Goal: Complete application form: Complete application form

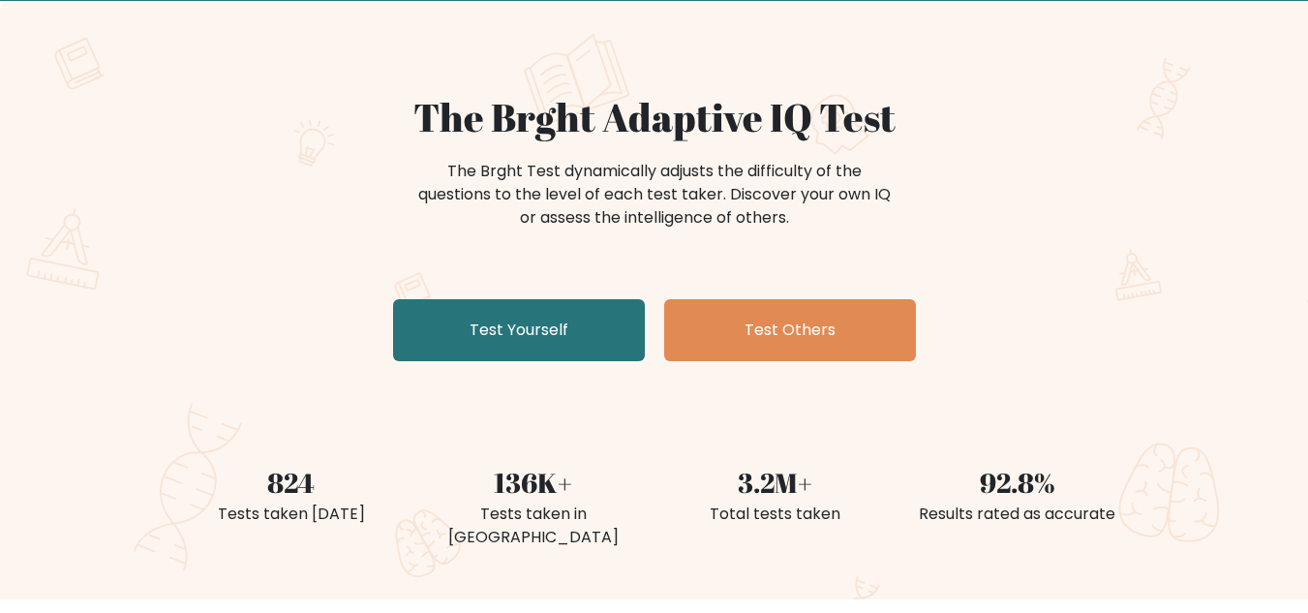
scroll to position [107, 0]
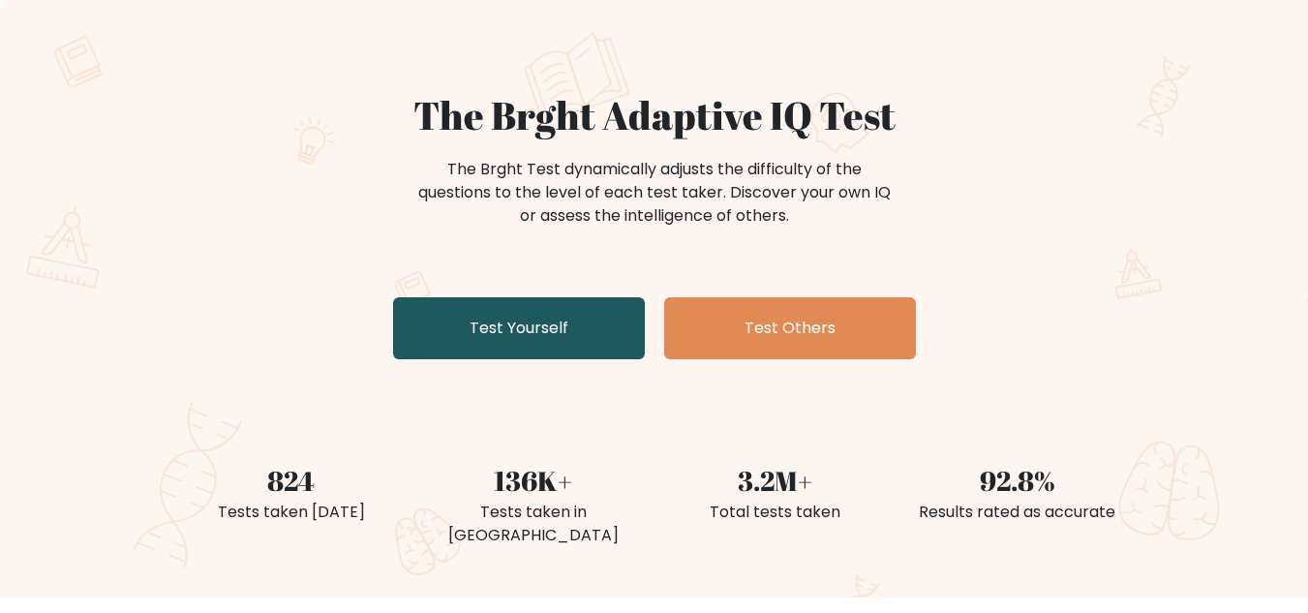
click at [536, 334] on link "Test Yourself" at bounding box center [519, 328] width 252 height 62
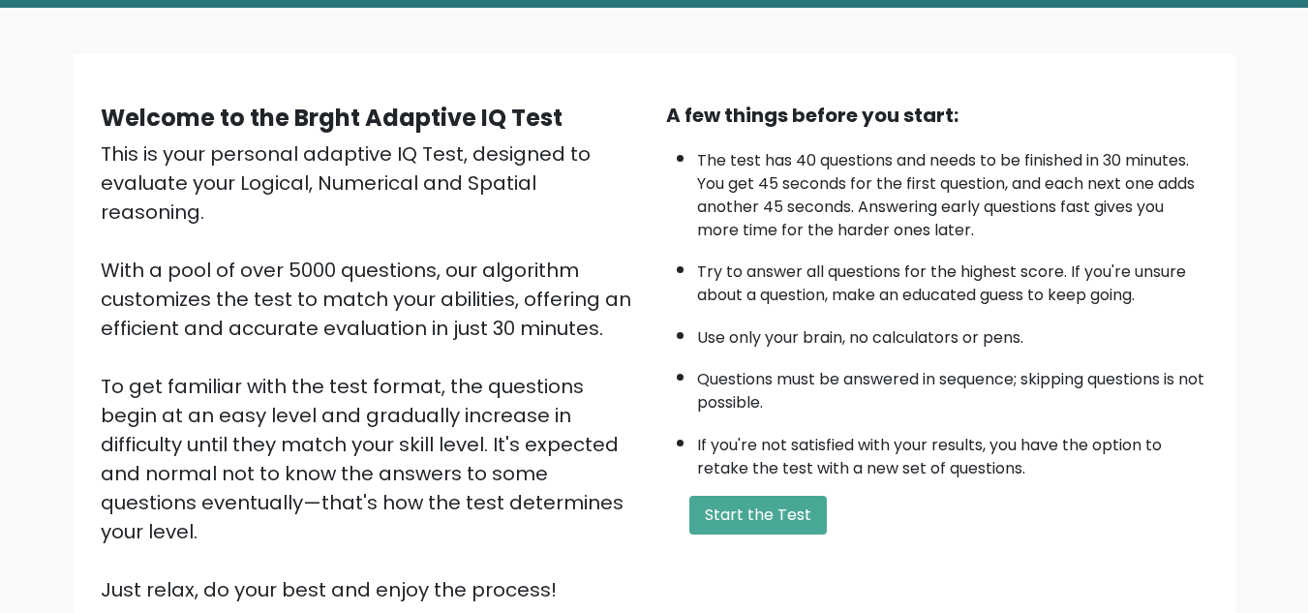
scroll to position [100, 0]
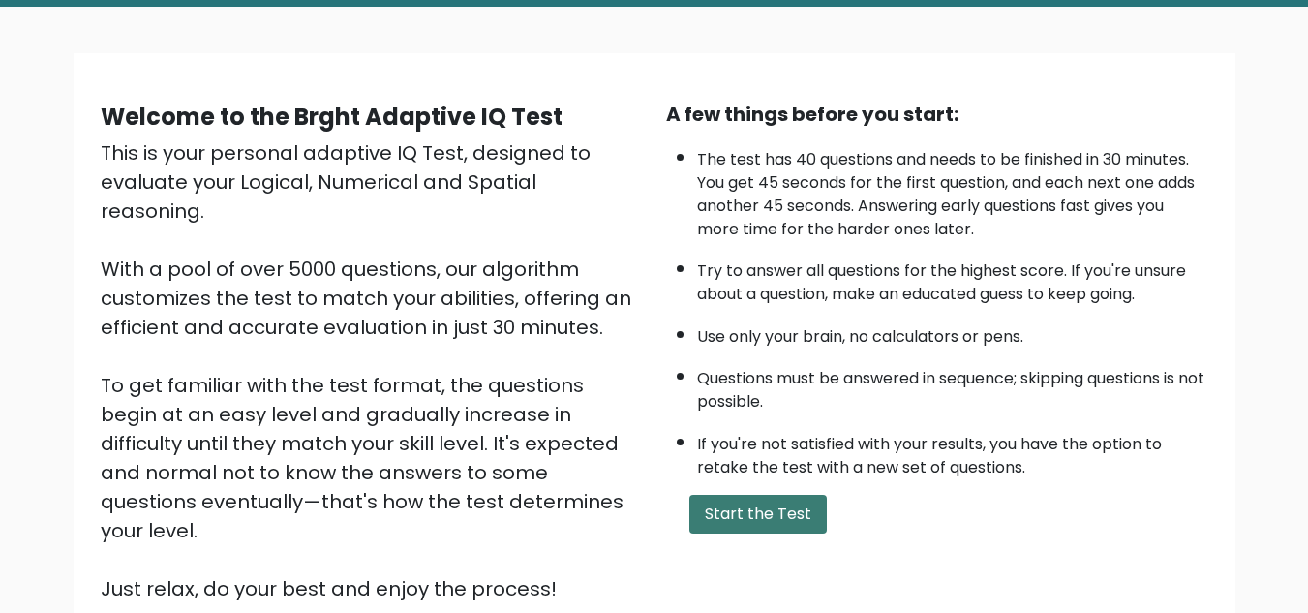
click at [705, 505] on button "Start the Test" at bounding box center [758, 514] width 138 height 39
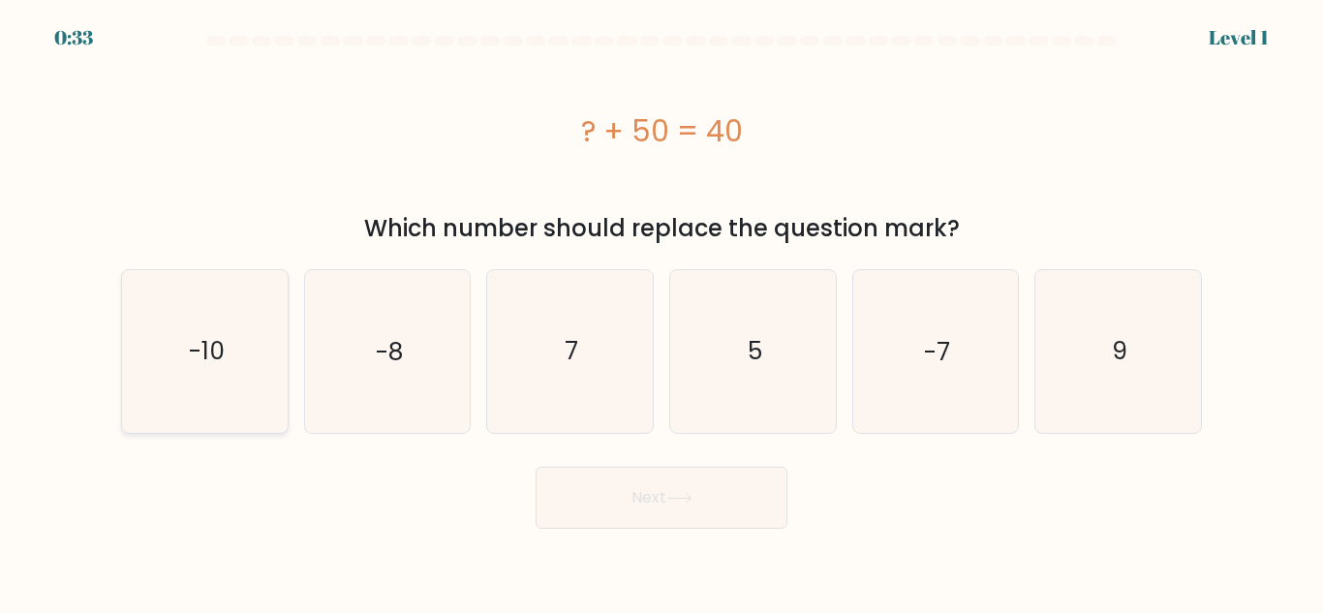
click at [238, 343] on icon "-10" at bounding box center [205, 351] width 162 height 162
click at [661, 312] on input "a. -10" at bounding box center [661, 309] width 1 height 5
radio input "true"
click at [628, 500] on button "Next" at bounding box center [662, 498] width 252 height 62
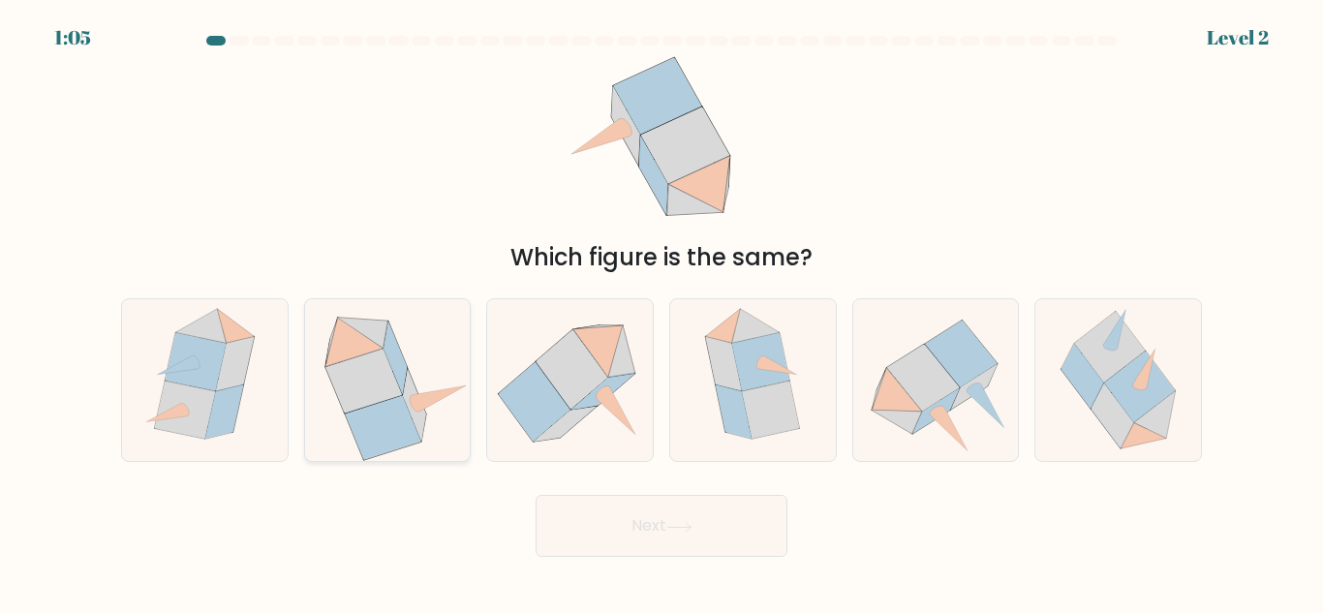
click at [398, 400] on icon at bounding box center [383, 428] width 76 height 65
click at [661, 312] on input "b." at bounding box center [661, 309] width 1 height 5
radio input "true"
click at [633, 525] on button "Next" at bounding box center [662, 526] width 252 height 62
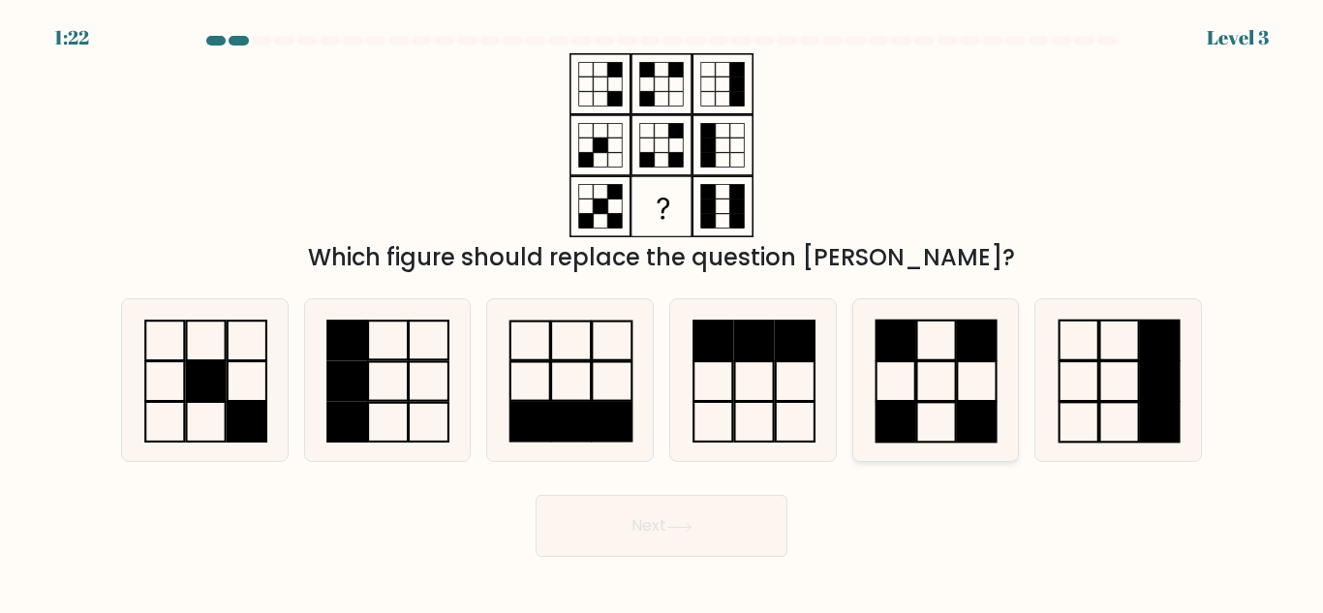
click at [928, 386] on icon at bounding box center [935, 380] width 162 height 162
click at [662, 312] on input "e." at bounding box center [661, 309] width 1 height 5
radio input "true"
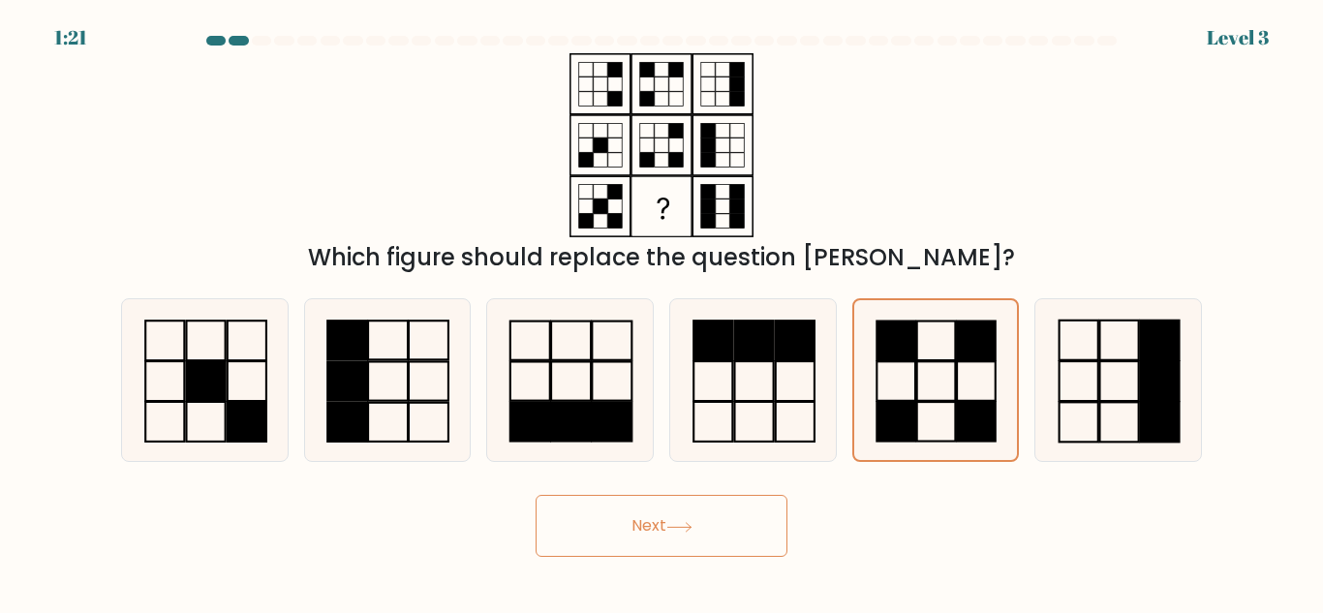
click at [651, 534] on button "Next" at bounding box center [662, 526] width 252 height 62
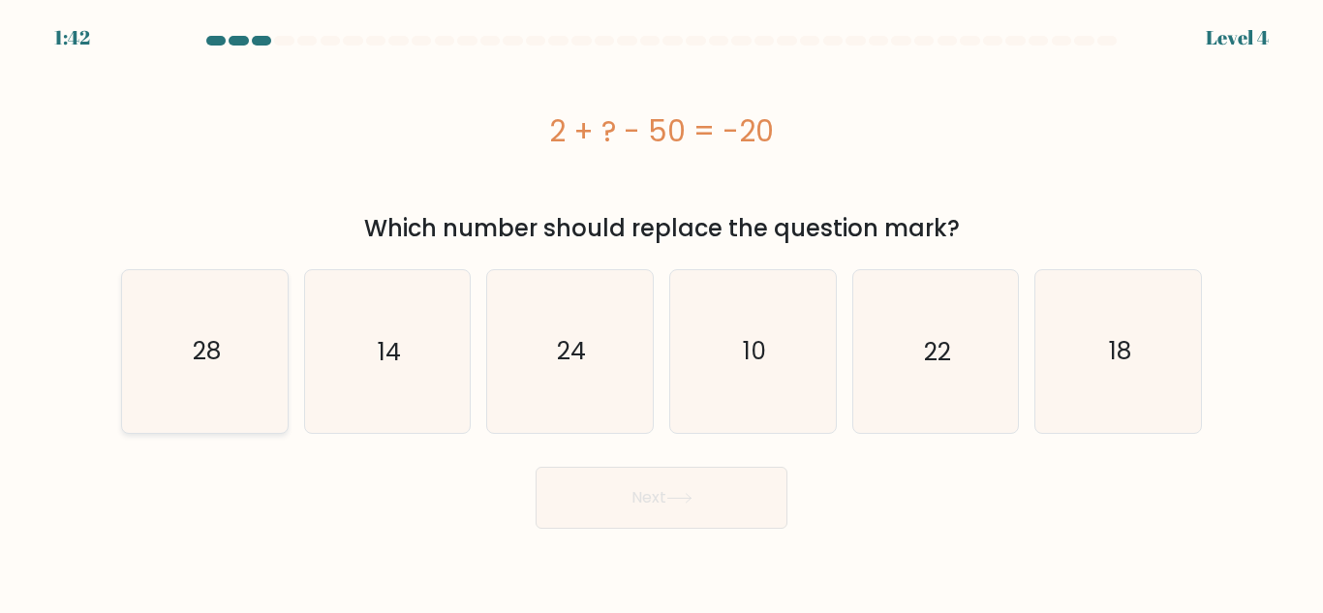
click at [260, 351] on icon "28" at bounding box center [205, 351] width 162 height 162
click at [661, 312] on input "a. 28" at bounding box center [661, 309] width 1 height 5
radio input "true"
click at [640, 501] on button "Next" at bounding box center [662, 498] width 252 height 62
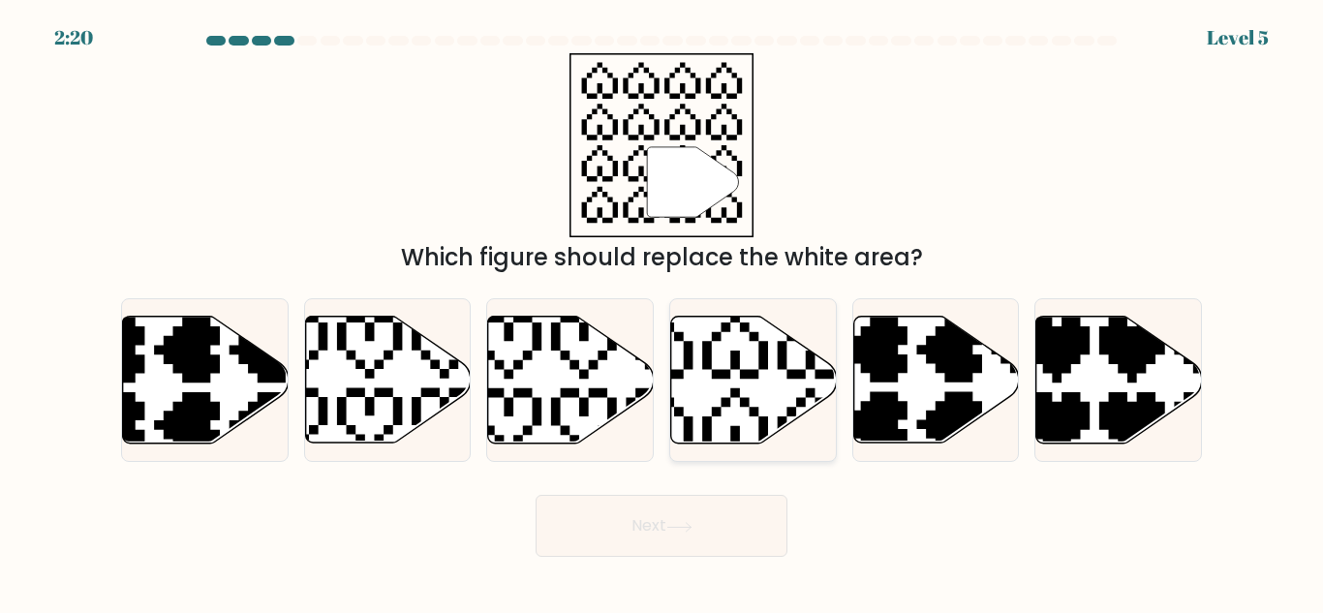
click at [716, 358] on icon at bounding box center [754, 380] width 166 height 127
click at [662, 312] on input "d." at bounding box center [661, 309] width 1 height 5
radio input "true"
click at [659, 524] on button "Next" at bounding box center [662, 526] width 252 height 62
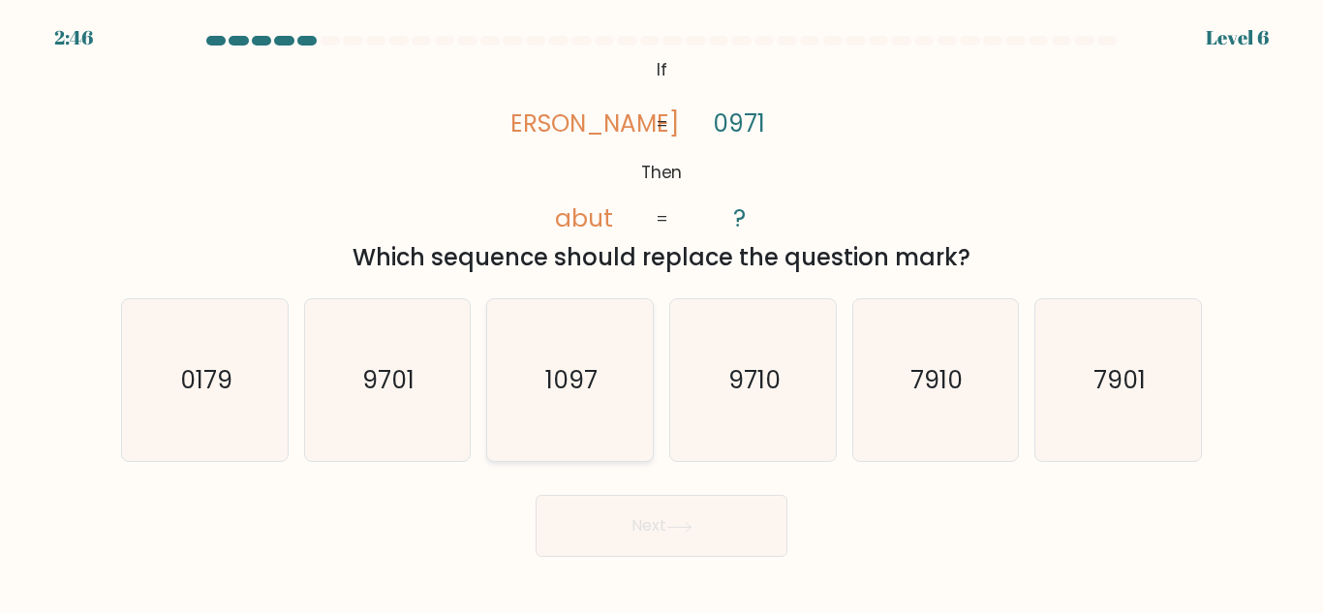
click at [542, 378] on icon "1097" at bounding box center [570, 380] width 162 height 162
click at [661, 312] on input "c. 1097" at bounding box center [661, 309] width 1 height 5
radio input "true"
click at [607, 535] on button "Next" at bounding box center [662, 526] width 252 height 62
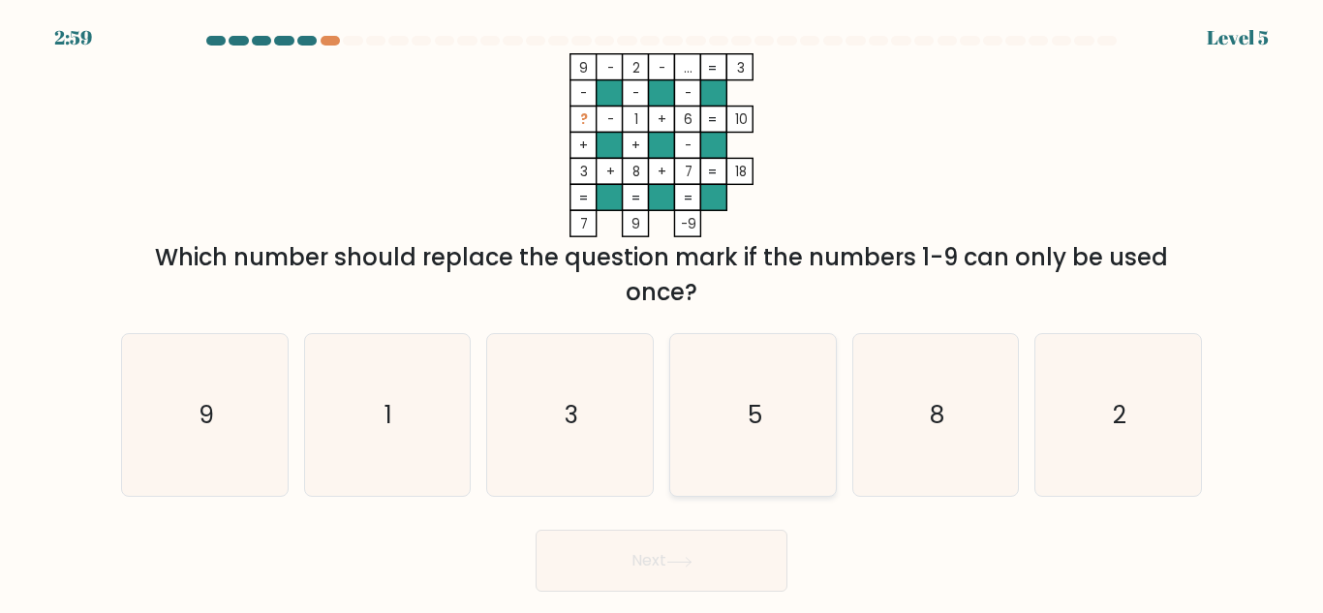
click at [728, 382] on icon "5" at bounding box center [753, 415] width 162 height 162
click at [662, 312] on input "d. 5" at bounding box center [661, 309] width 1 height 5
radio input "true"
click at [660, 573] on button "Next" at bounding box center [662, 561] width 252 height 62
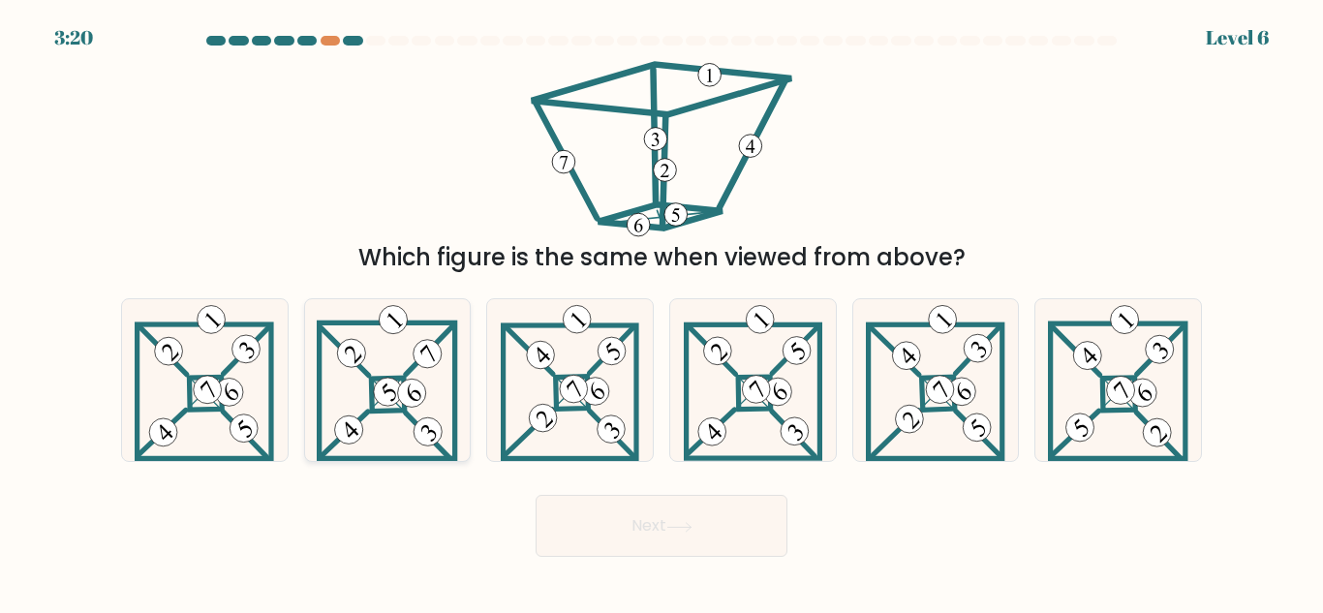
click at [418, 375] on icon at bounding box center [387, 380] width 141 height 162
click at [661, 312] on input "b." at bounding box center [661, 309] width 1 height 5
radio input "true"
click at [644, 525] on button "Next" at bounding box center [662, 526] width 252 height 62
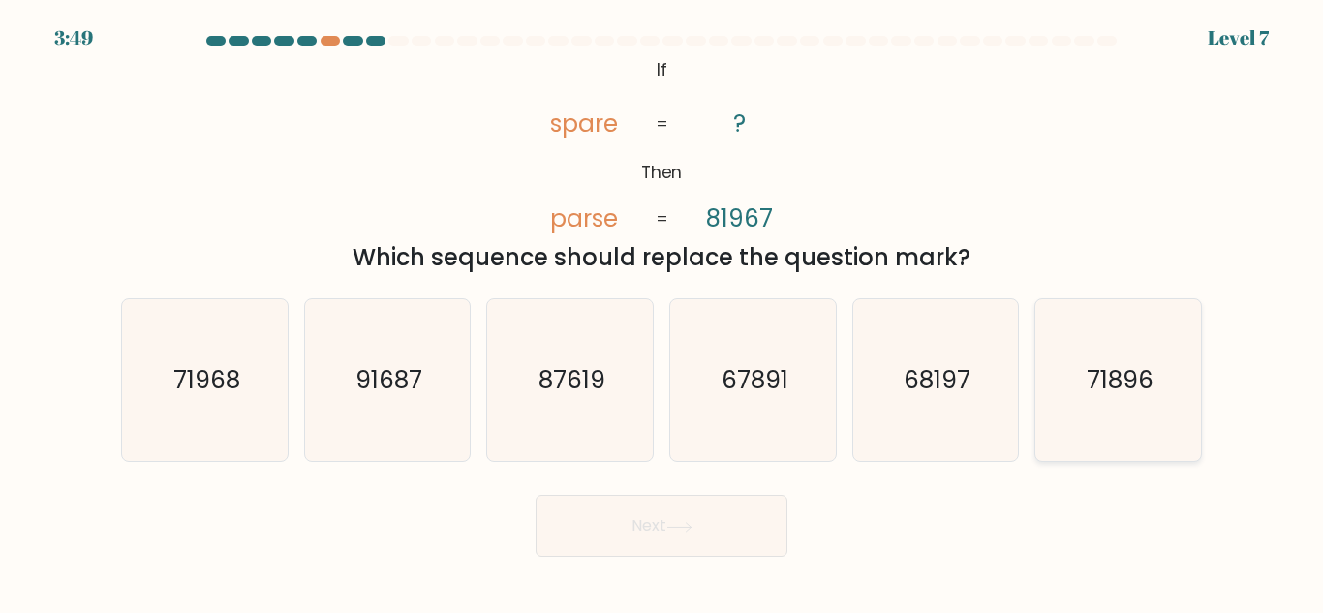
click at [1084, 386] on icon "71896" at bounding box center [1118, 380] width 162 height 162
click at [662, 312] on input "f. 71896" at bounding box center [661, 309] width 1 height 5
radio input "true"
click at [703, 523] on button "Next" at bounding box center [662, 526] width 252 height 62
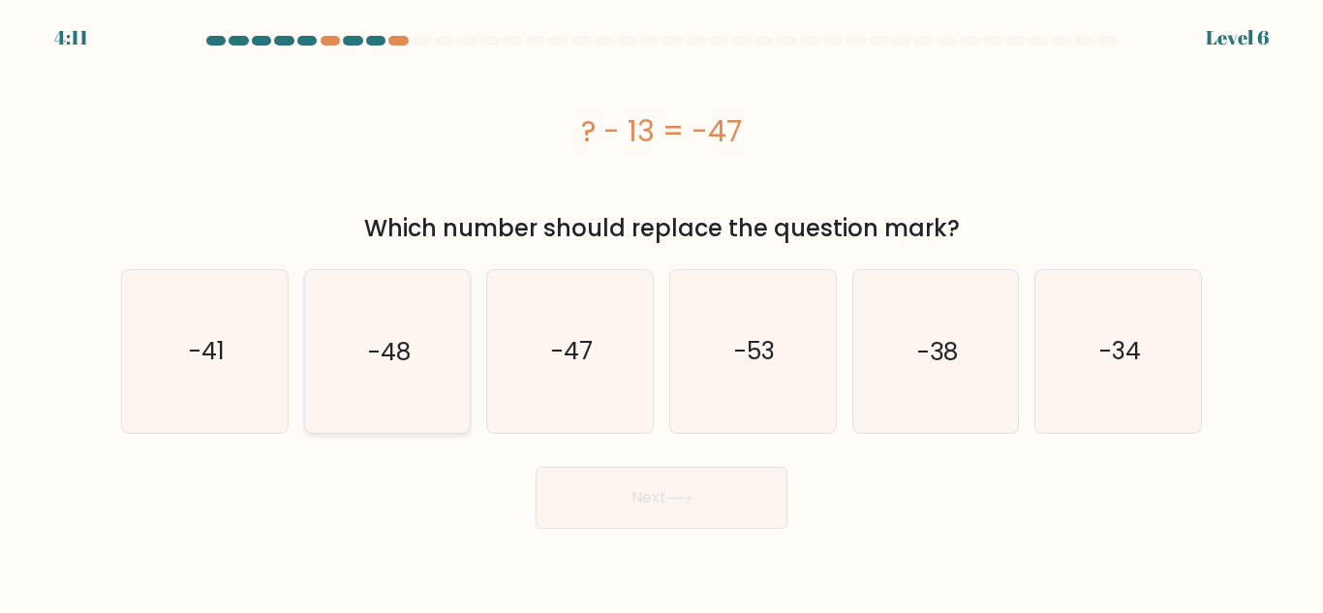
click at [393, 365] on text "-48" at bounding box center [389, 351] width 43 height 34
click at [661, 312] on input "b. -48" at bounding box center [661, 309] width 1 height 5
radio input "true"
click at [689, 502] on icon at bounding box center [679, 498] width 26 height 11
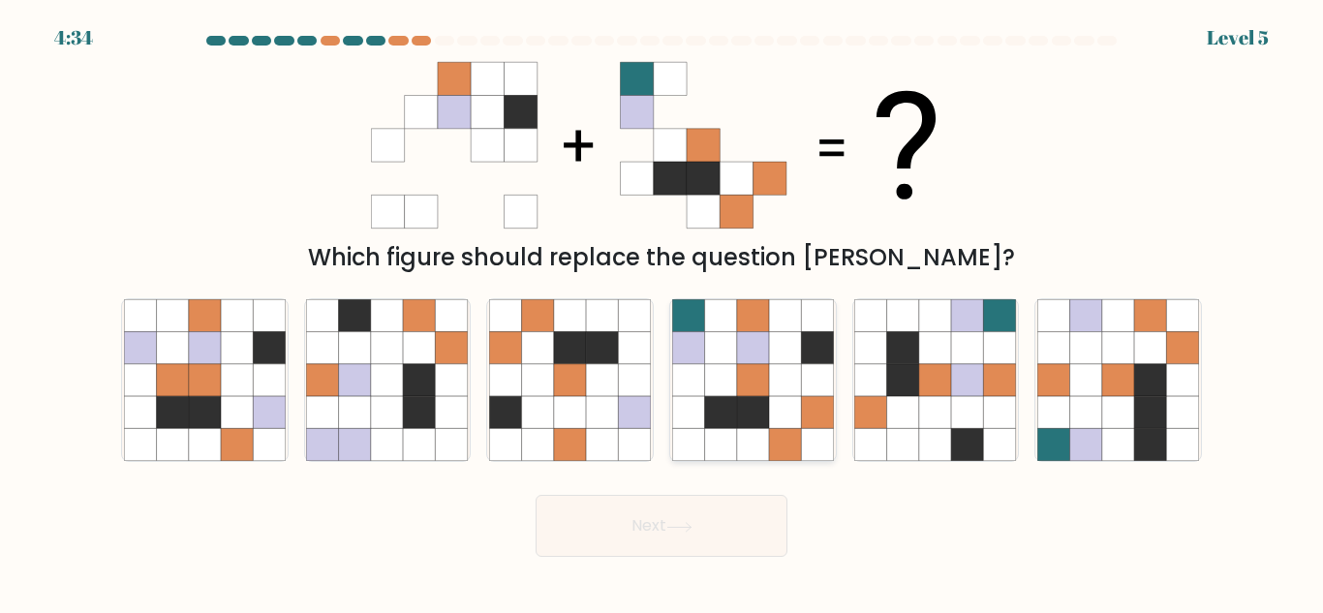
click at [776, 370] on icon at bounding box center [785, 380] width 32 height 32
click at [662, 312] on input "d." at bounding box center [661, 309] width 1 height 5
radio input "true"
click at [696, 518] on button "Next" at bounding box center [662, 526] width 252 height 62
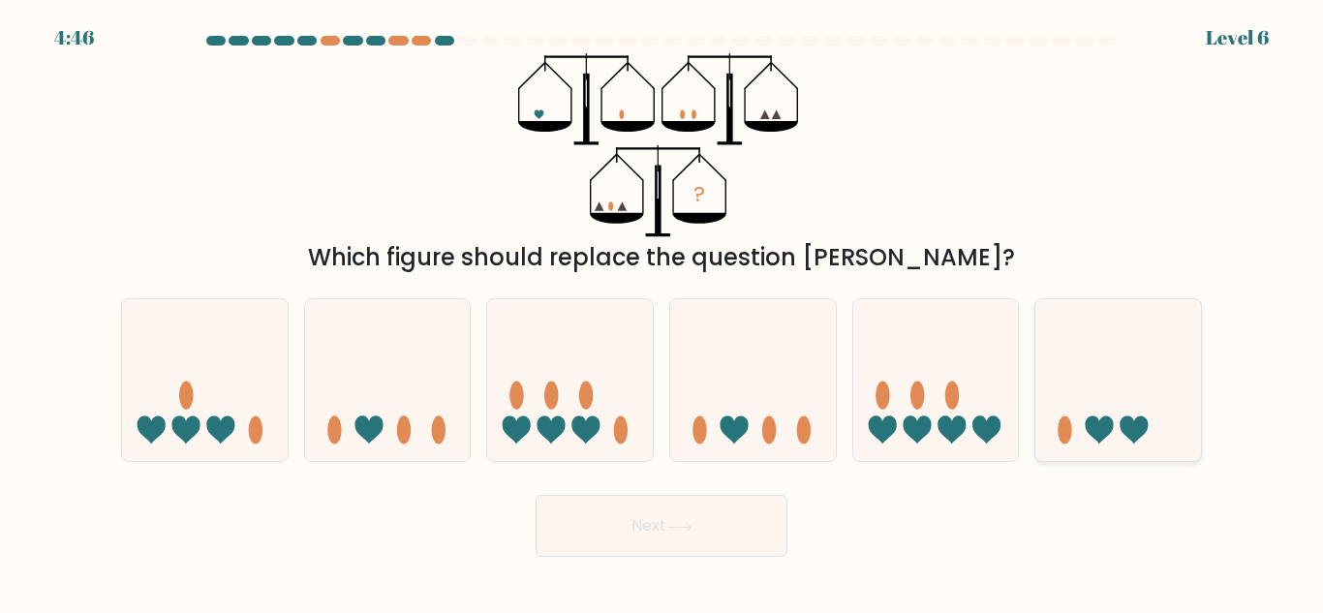
click at [1120, 368] on icon at bounding box center [1118, 380] width 166 height 137
click at [662, 312] on input "f." at bounding box center [661, 309] width 1 height 5
radio input "true"
click at [662, 531] on button "Next" at bounding box center [662, 526] width 252 height 62
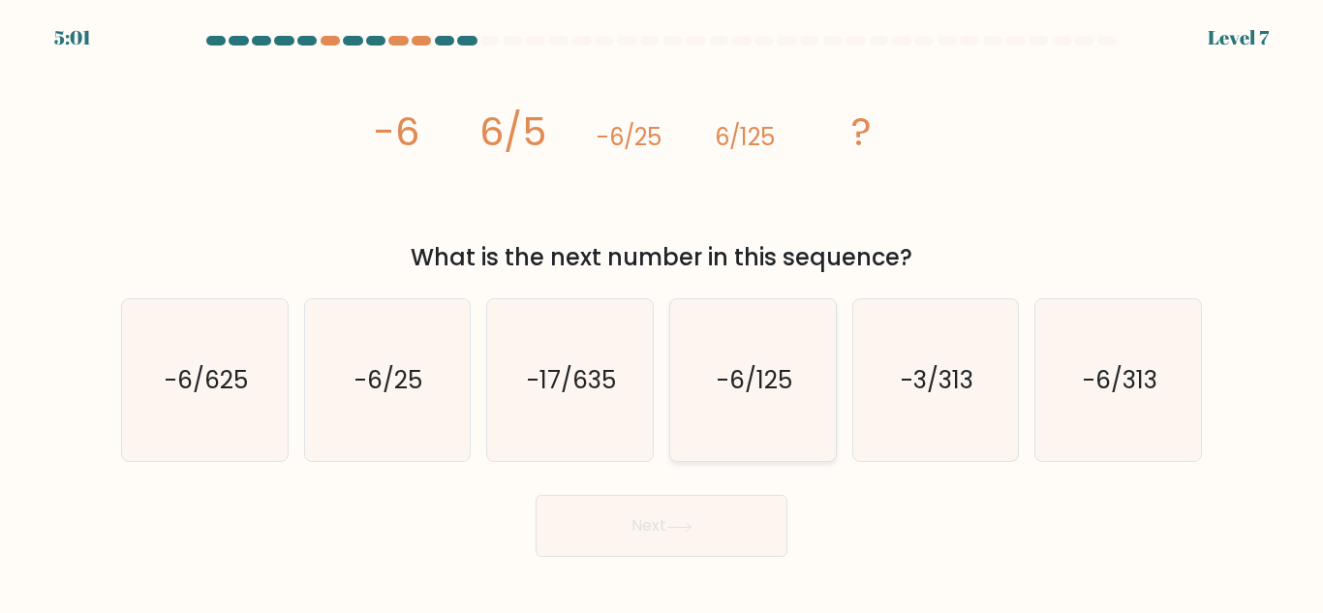
click at [760, 345] on icon "-6/125" at bounding box center [753, 380] width 162 height 162
click at [662, 312] on input "d. -6/125" at bounding box center [661, 309] width 1 height 5
radio input "true"
click at [703, 499] on button "Next" at bounding box center [662, 526] width 252 height 62
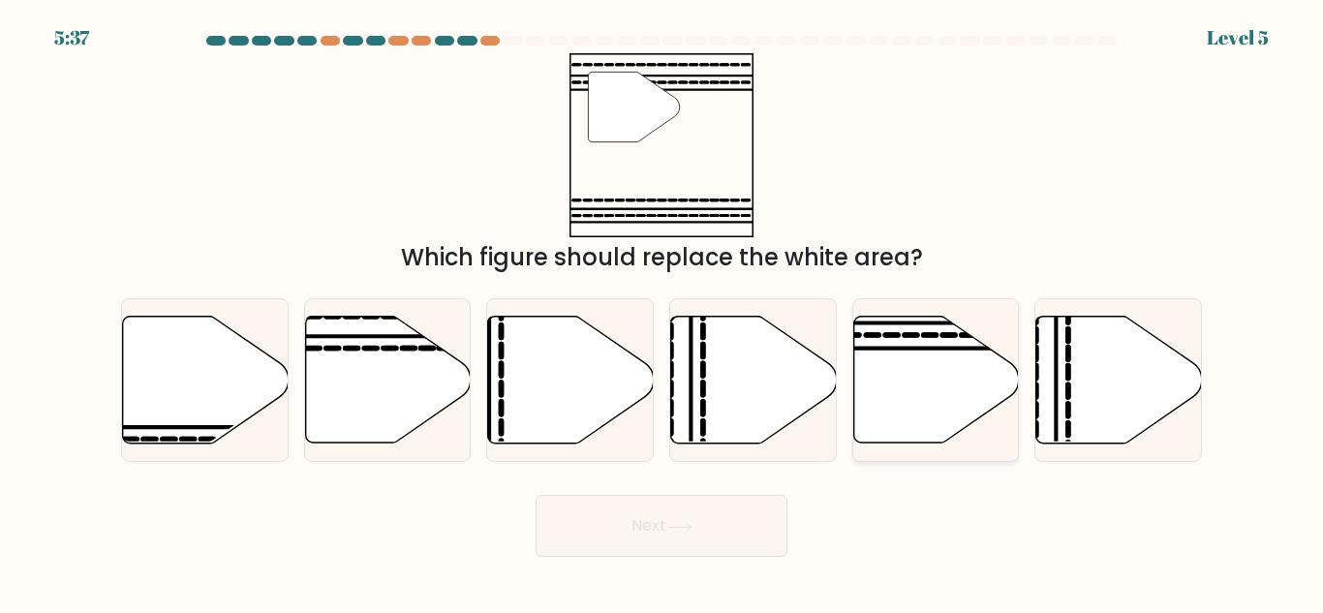
click at [921, 383] on icon at bounding box center [936, 380] width 166 height 127
click at [662, 312] on input "e." at bounding box center [661, 309] width 1 height 5
radio input "true"
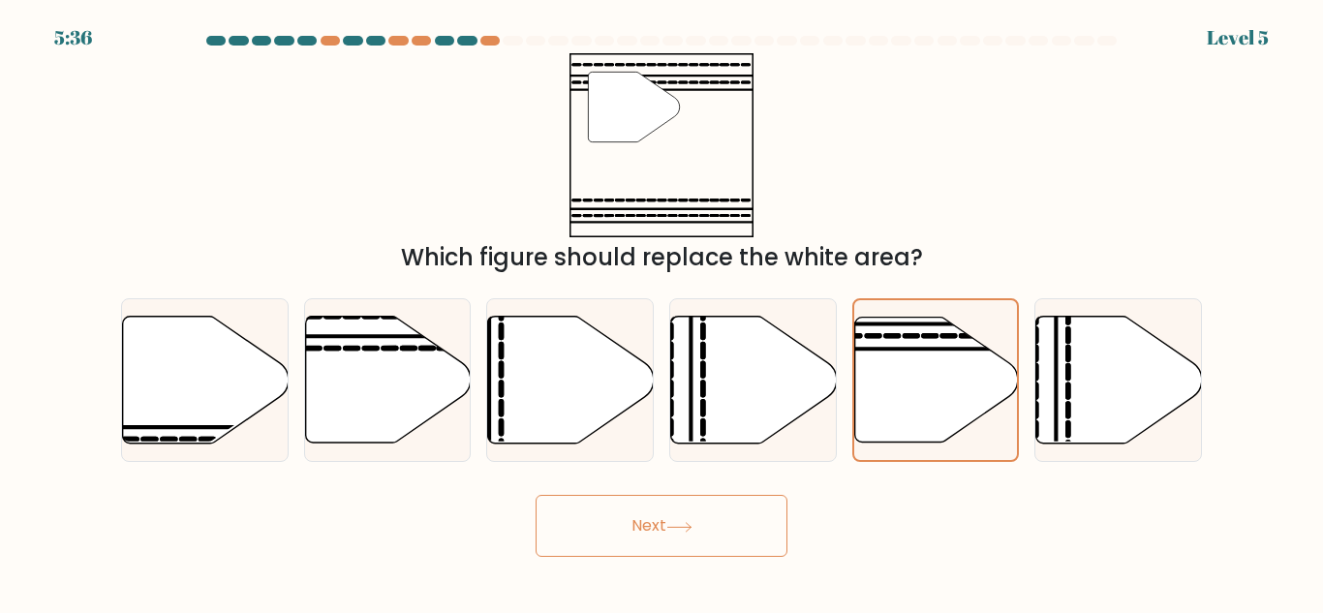
click at [691, 537] on button "Next" at bounding box center [662, 526] width 252 height 62
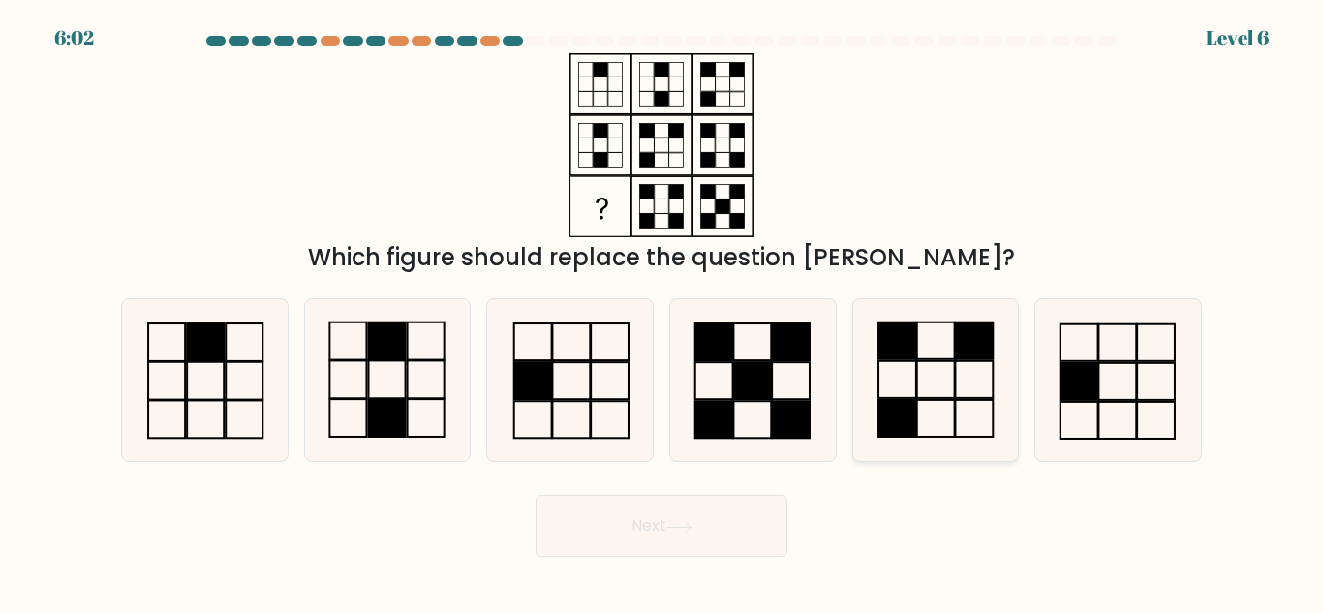
click at [934, 351] on icon at bounding box center [935, 380] width 162 height 162
click at [662, 312] on input "e." at bounding box center [661, 309] width 1 height 5
radio input "true"
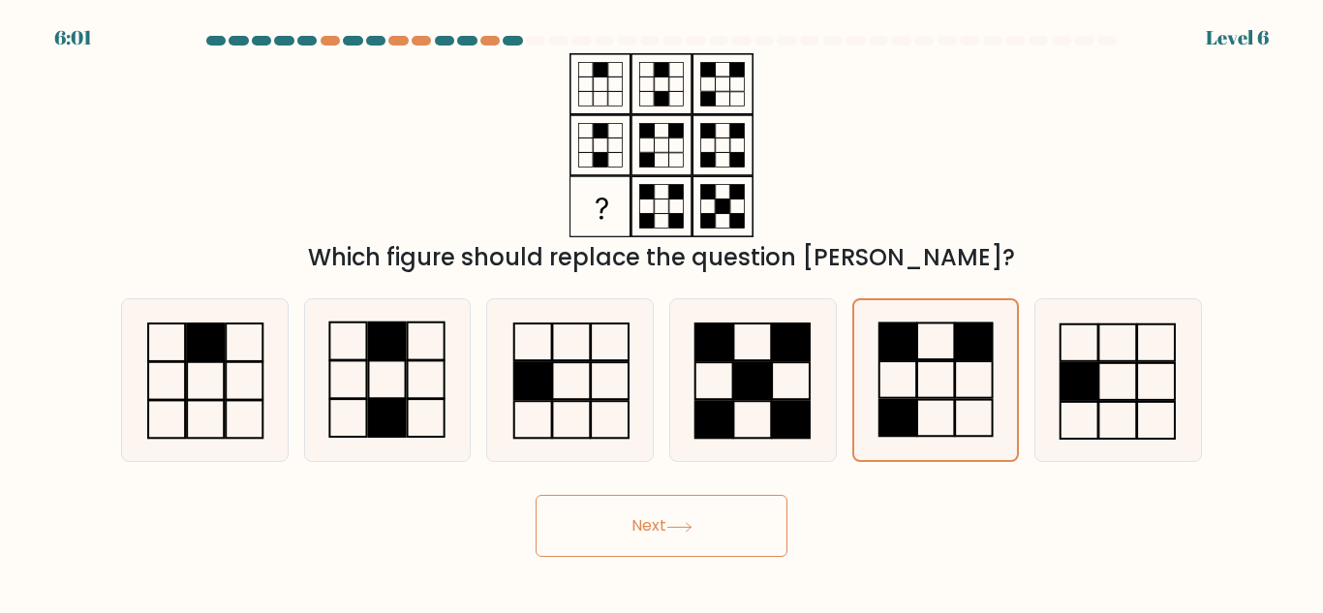
click at [708, 513] on button "Next" at bounding box center [662, 526] width 252 height 62
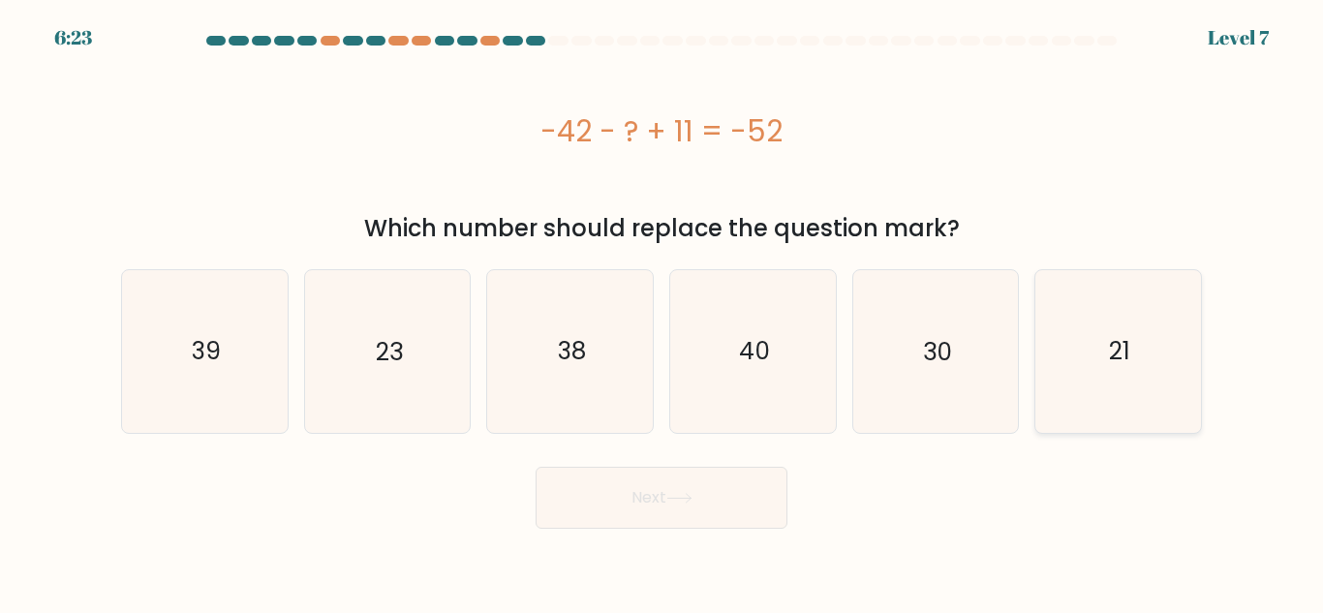
click at [1060, 348] on icon "21" at bounding box center [1118, 351] width 162 height 162
click at [662, 312] on input "f. 21" at bounding box center [661, 309] width 1 height 5
radio input "true"
click at [701, 496] on button "Next" at bounding box center [662, 498] width 252 height 62
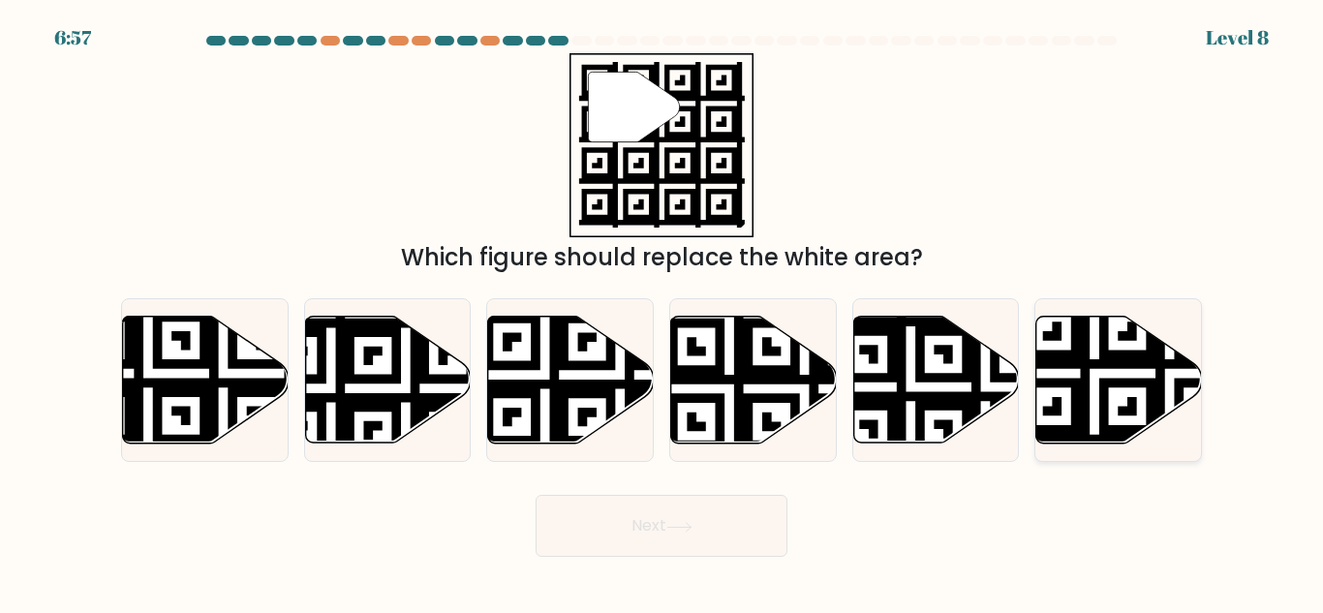
click at [1105, 385] on icon at bounding box center [1170, 448] width 300 height 300
click at [662, 312] on input "f." at bounding box center [661, 309] width 1 height 5
radio input "true"
click at [680, 537] on button "Next" at bounding box center [662, 526] width 252 height 62
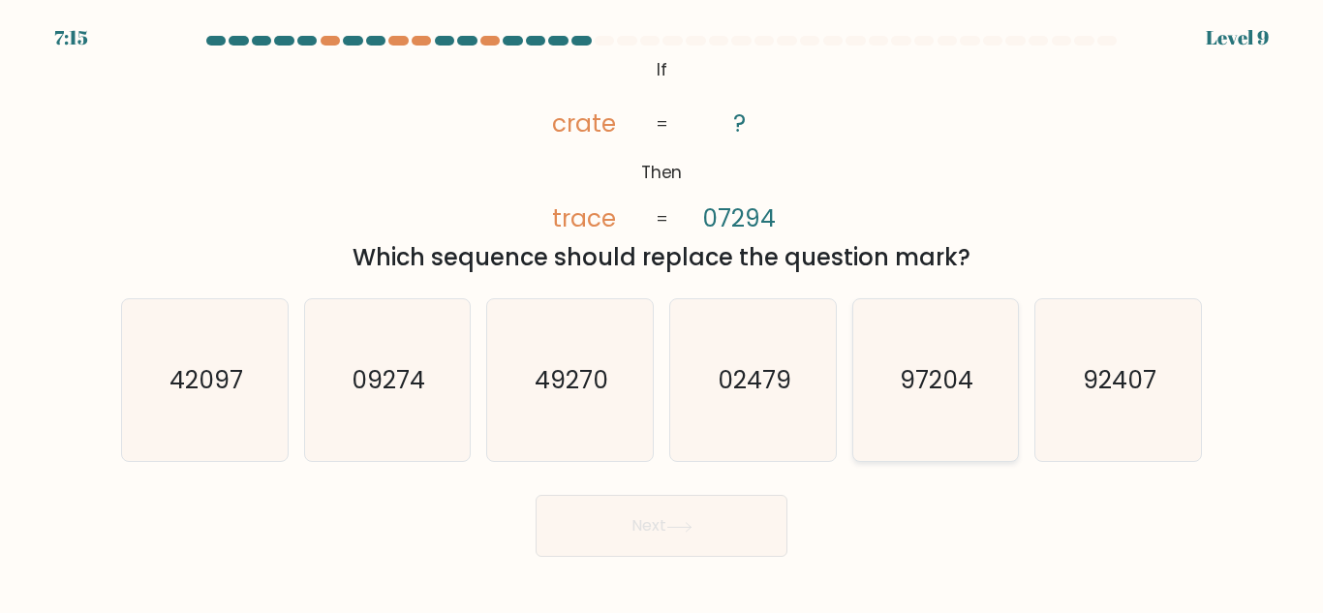
click at [949, 415] on icon "97204" at bounding box center [935, 380] width 162 height 162
click at [662, 312] on input "e. 97204" at bounding box center [661, 309] width 1 height 5
radio input "true"
click at [660, 534] on button "Next" at bounding box center [662, 526] width 252 height 62
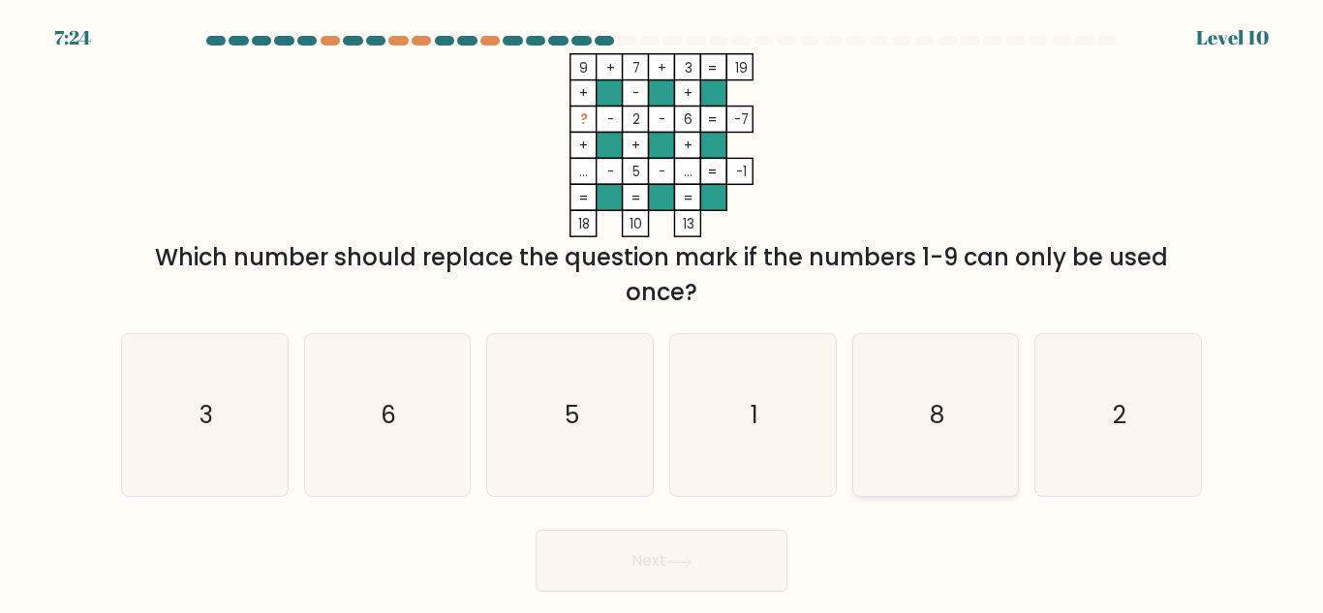
click at [924, 414] on icon "8" at bounding box center [935, 415] width 162 height 162
click at [662, 312] on input "e. 8" at bounding box center [661, 309] width 1 height 5
radio input "true"
click at [720, 545] on button "Next" at bounding box center [662, 561] width 252 height 62
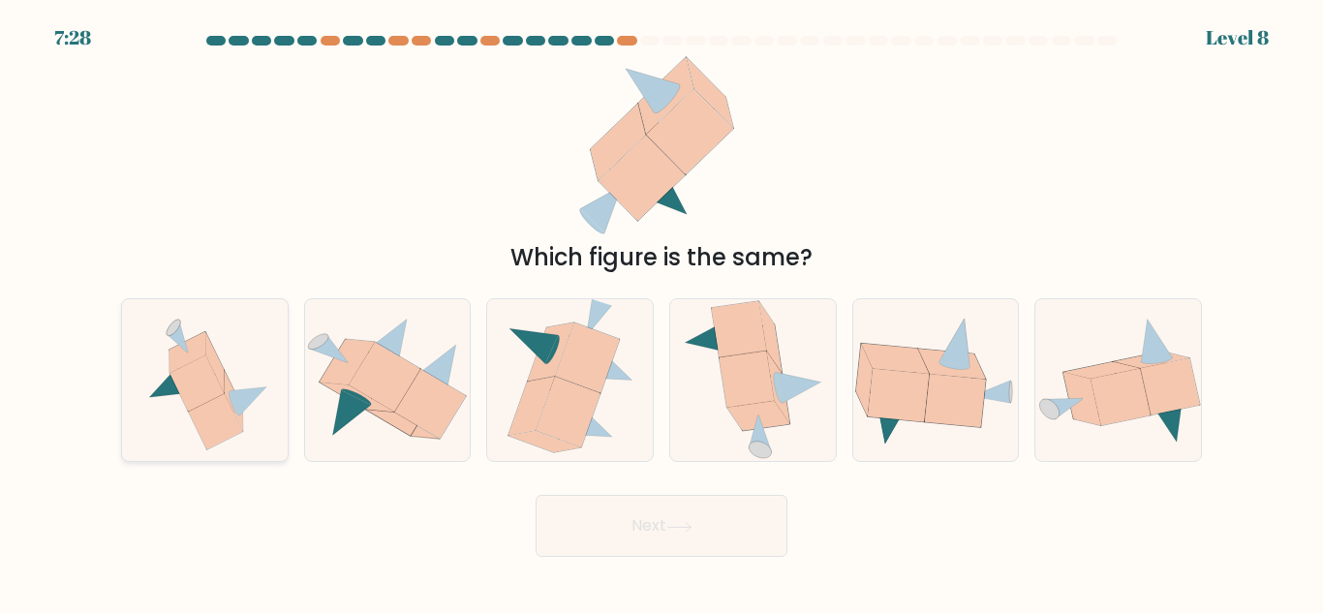
click at [170, 394] on icon at bounding box center [167, 383] width 37 height 29
click at [661, 312] on input "a." at bounding box center [661, 309] width 1 height 5
radio input "true"
click at [592, 526] on button "Next" at bounding box center [662, 526] width 252 height 62
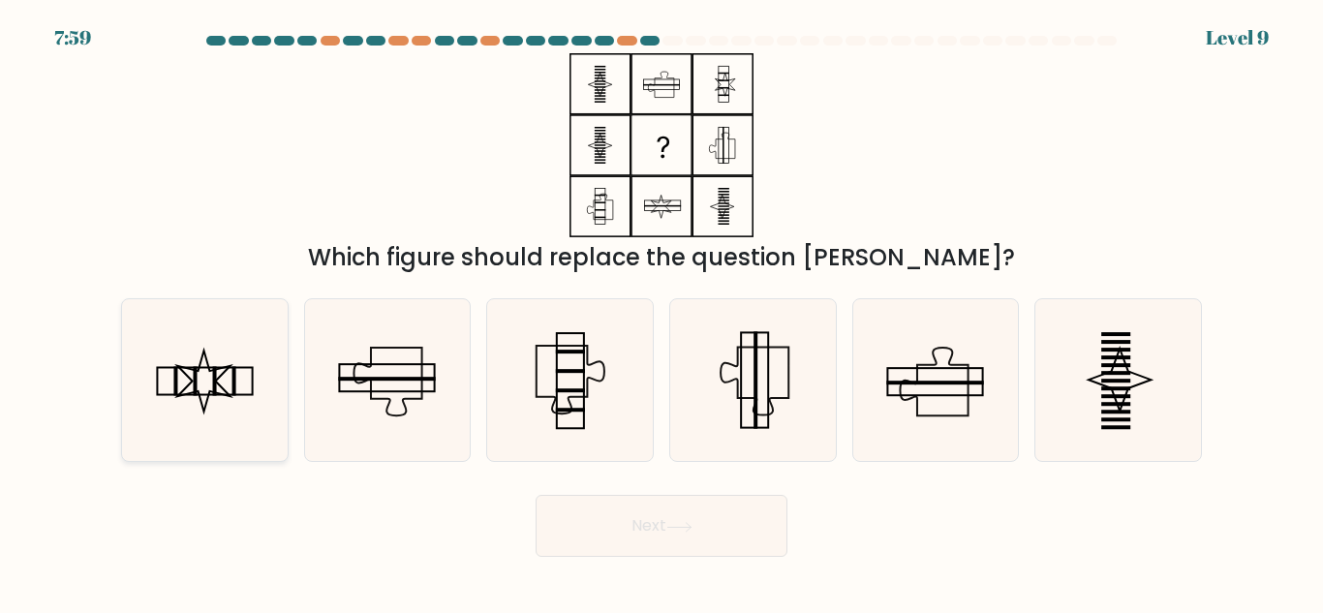
click at [199, 372] on icon at bounding box center [205, 380] width 162 height 162
click at [661, 312] on input "a." at bounding box center [661, 309] width 1 height 5
radio input "true"
click at [728, 521] on button "Next" at bounding box center [662, 526] width 252 height 62
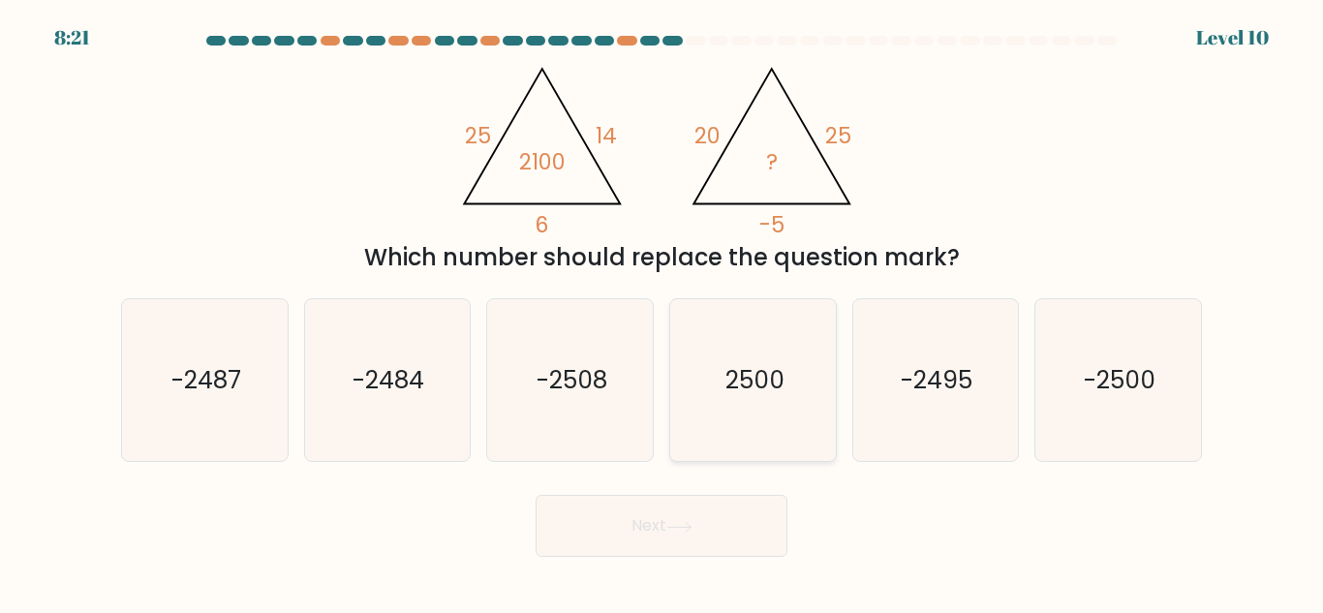
click at [814, 361] on icon "2500" at bounding box center [753, 380] width 162 height 162
click at [662, 312] on input "d. 2500" at bounding box center [661, 309] width 1 height 5
radio input "true"
click at [696, 534] on button "Next" at bounding box center [662, 526] width 252 height 62
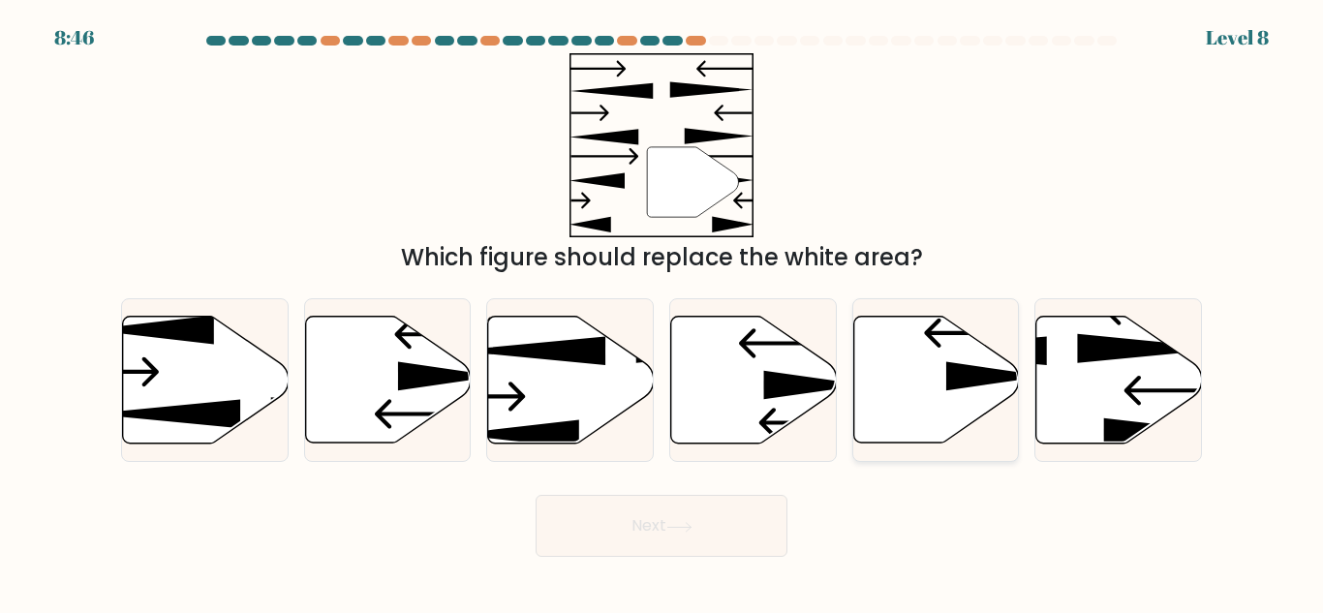
click at [916, 381] on icon at bounding box center [936, 380] width 166 height 127
click at [662, 312] on input "e." at bounding box center [661, 309] width 1 height 5
radio input "true"
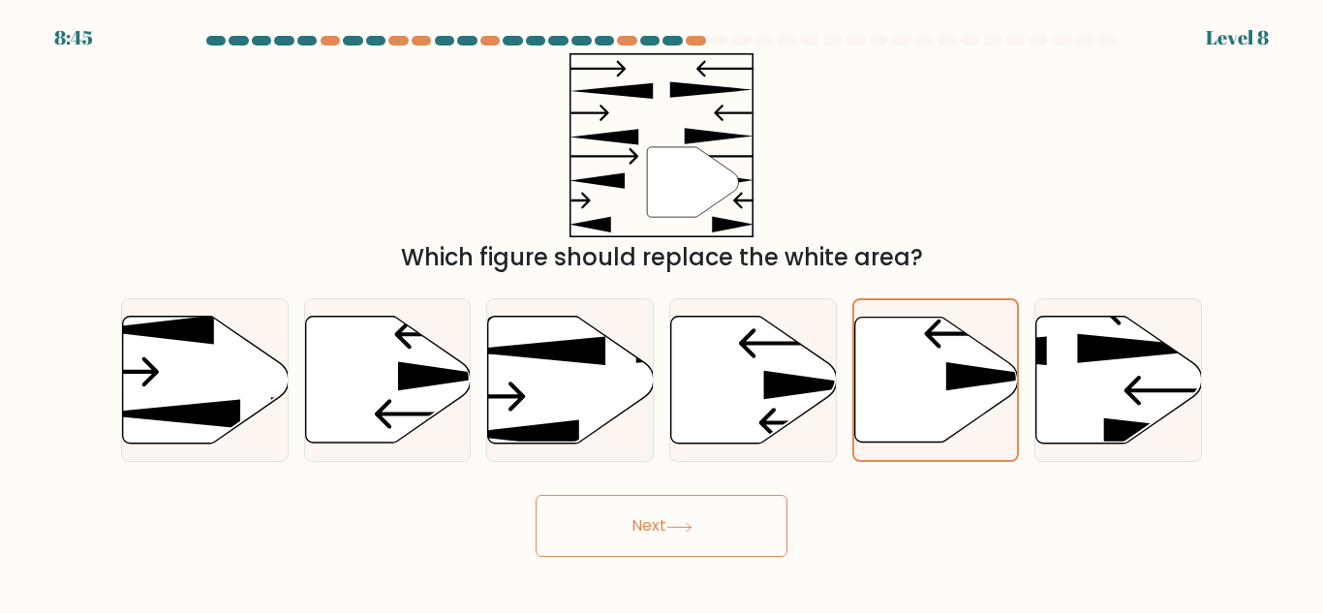
click at [690, 530] on icon at bounding box center [678, 526] width 23 height 9
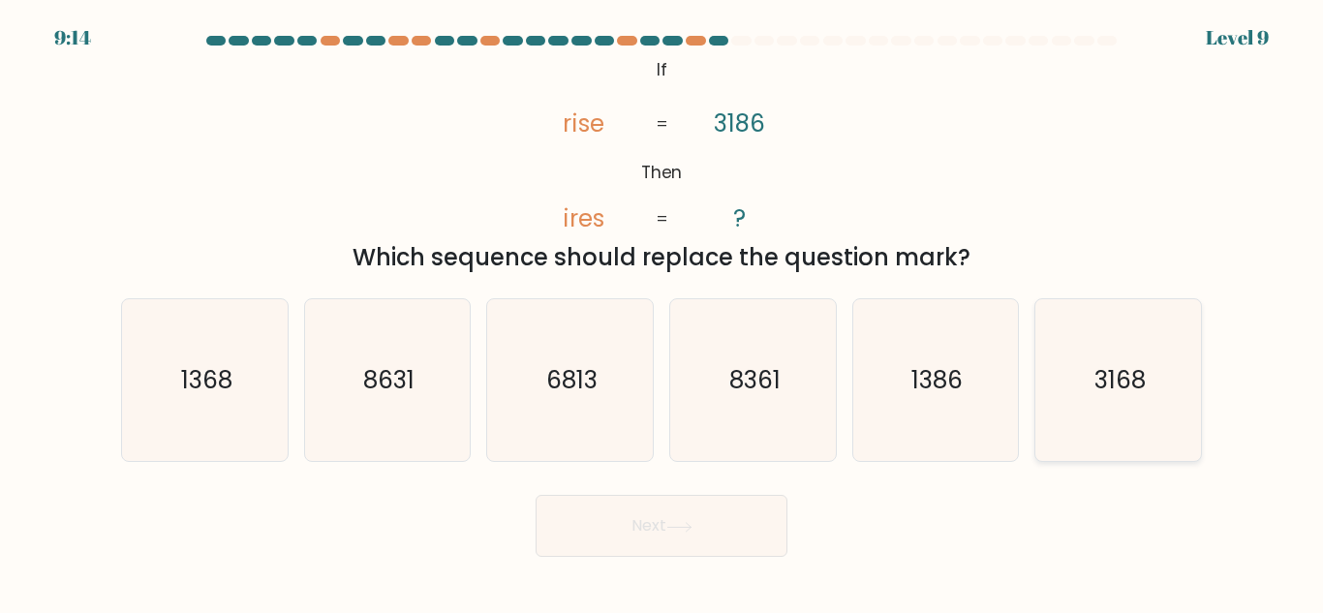
click at [1110, 354] on icon "3168" at bounding box center [1118, 380] width 162 height 162
click at [662, 312] on input "f. 3168" at bounding box center [661, 309] width 1 height 5
radio input "true"
click at [238, 439] on icon "1368" at bounding box center [205, 380] width 162 height 162
click at [661, 312] on input "a. 1368" at bounding box center [661, 309] width 1 height 5
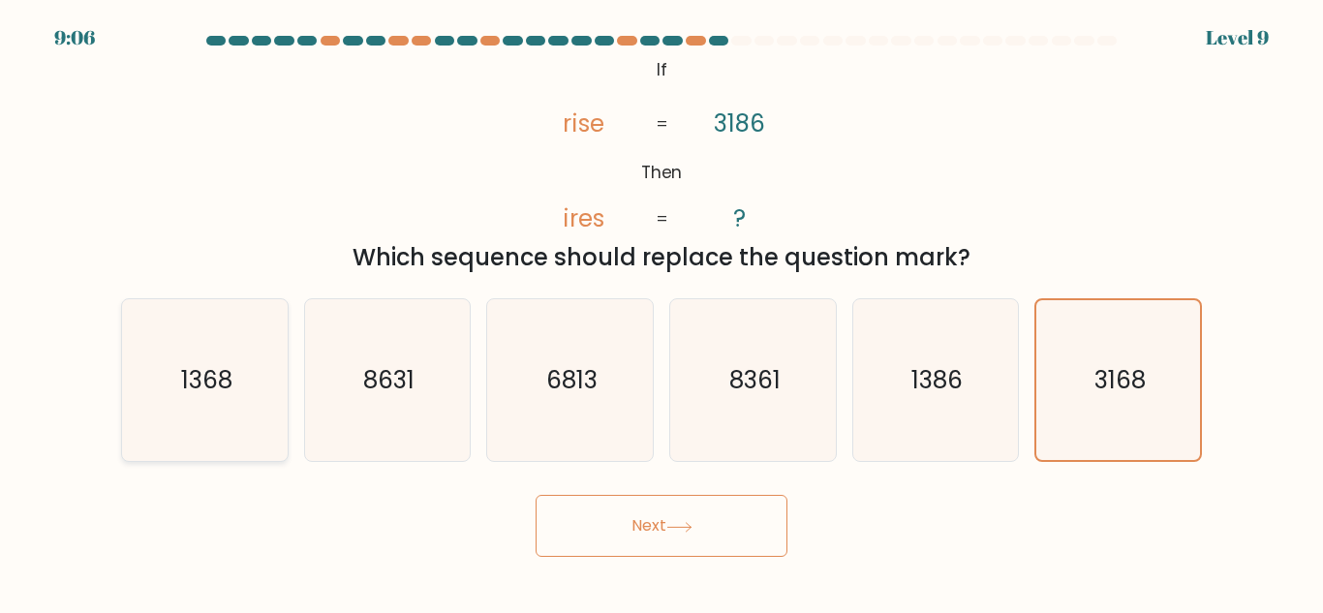
radio input "true"
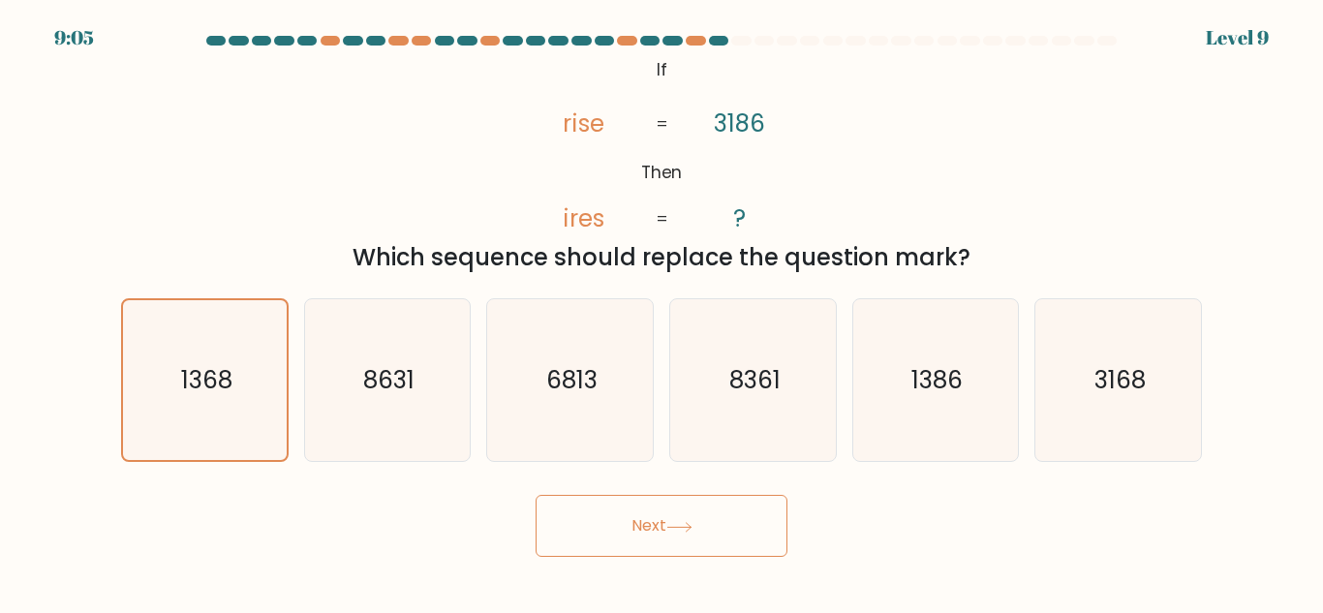
click at [644, 539] on button "Next" at bounding box center [662, 526] width 252 height 62
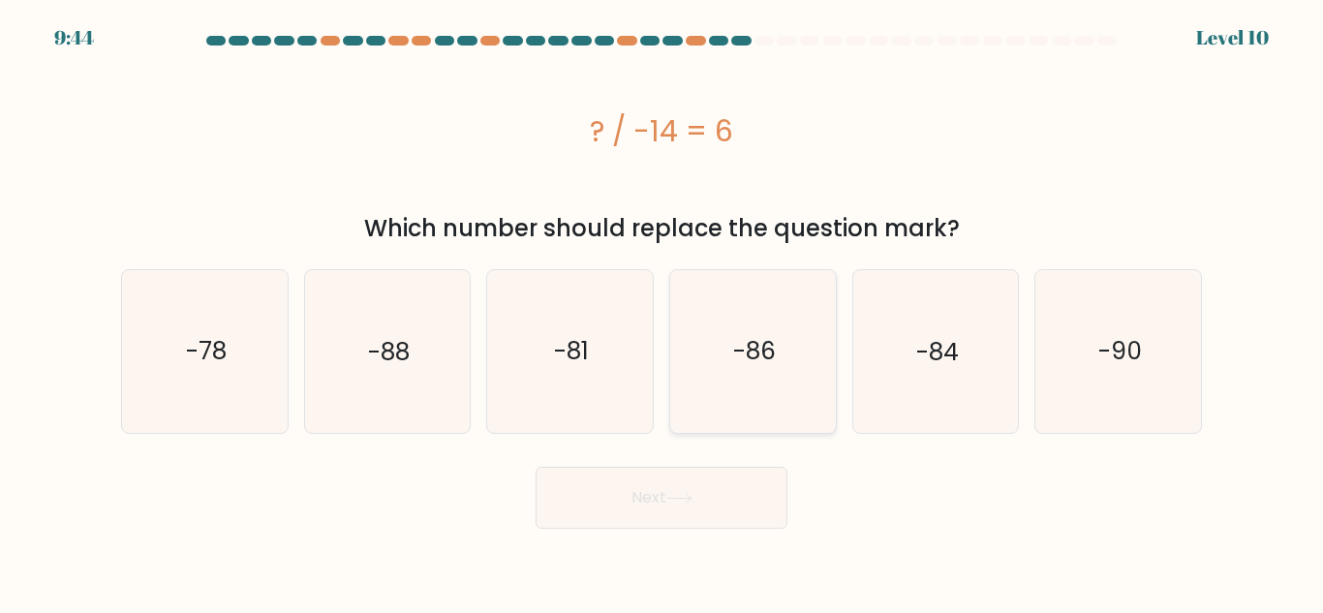
click at [734, 285] on icon "-86" at bounding box center [753, 351] width 162 height 162
click at [662, 307] on input "d. -86" at bounding box center [661, 309] width 1 height 5
radio input "true"
click at [200, 322] on icon "-78" at bounding box center [205, 351] width 162 height 162
click at [661, 312] on input "a. -78" at bounding box center [661, 309] width 1 height 5
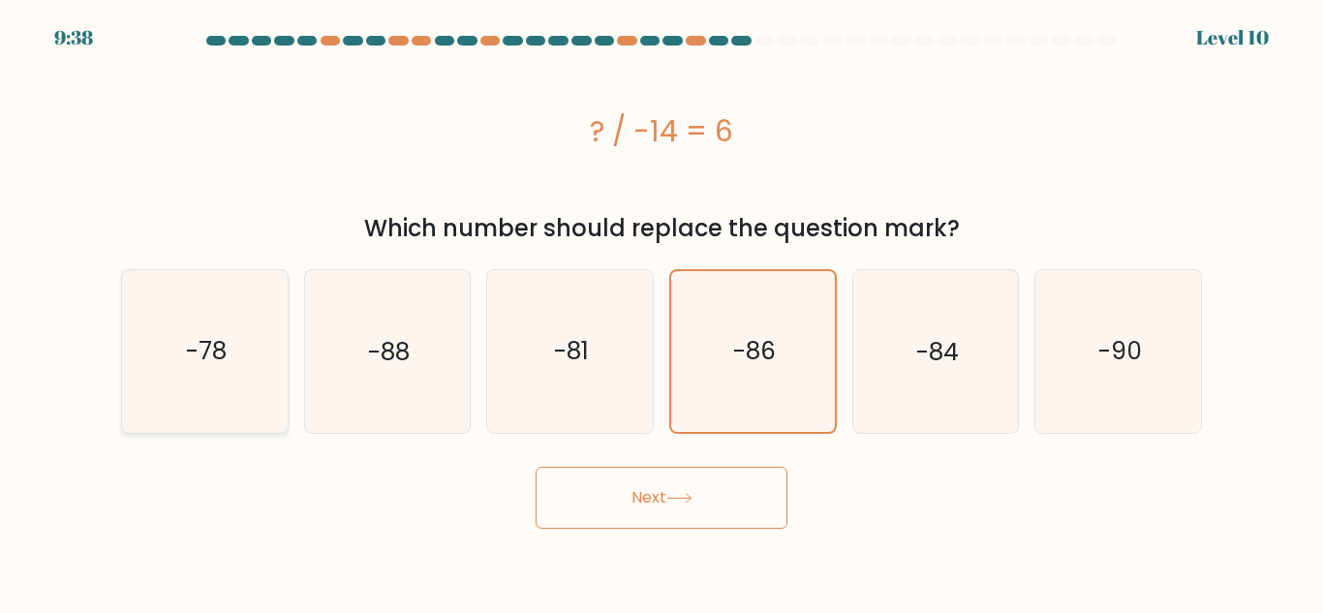
radio input "true"
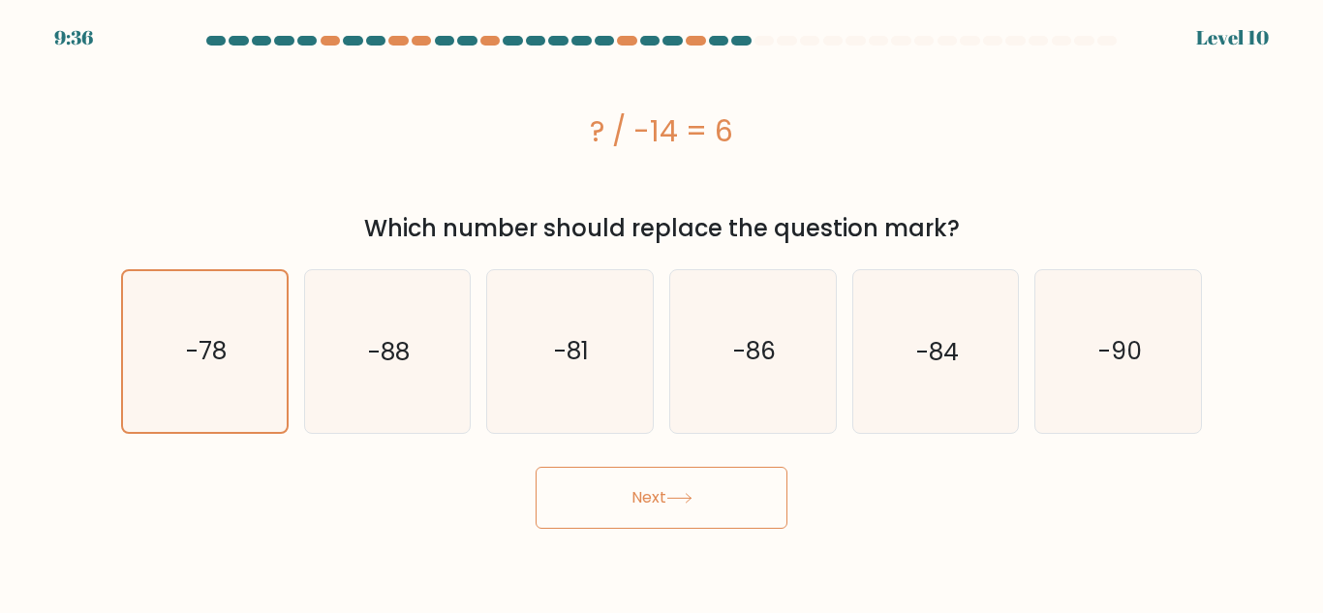
click at [584, 488] on button "Next" at bounding box center [662, 498] width 252 height 62
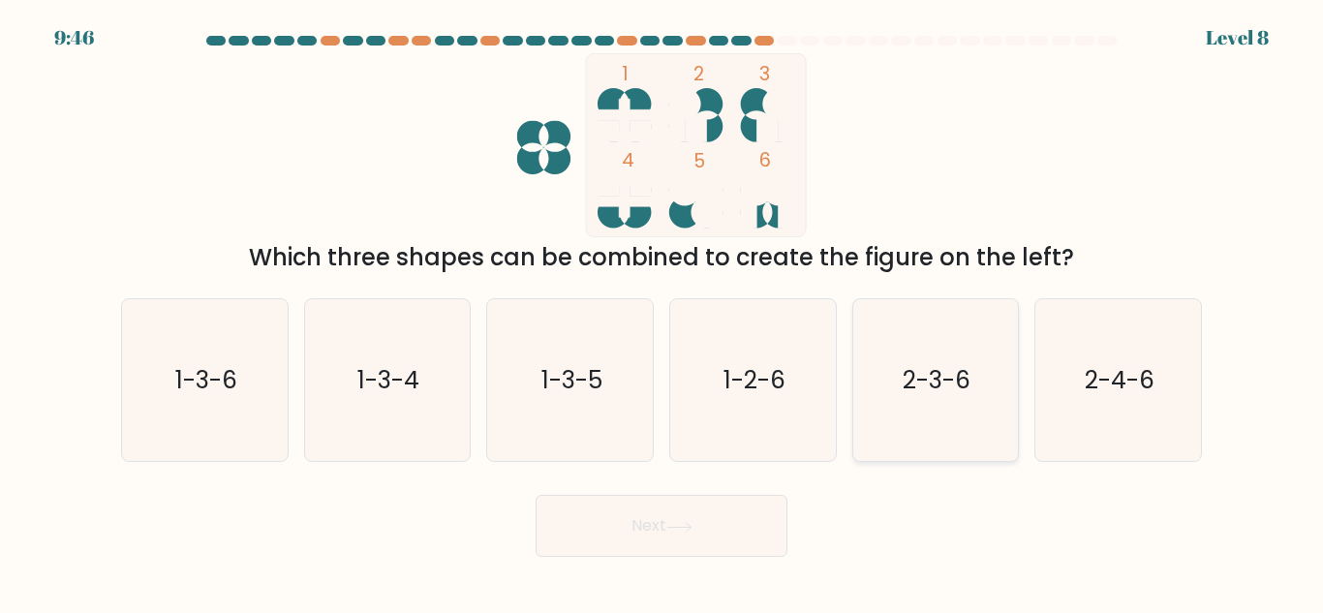
click at [974, 409] on icon "2-3-6" at bounding box center [935, 380] width 162 height 162
click at [662, 312] on input "e. 2-3-6" at bounding box center [661, 309] width 1 height 5
radio input "true"
click at [635, 534] on button "Next" at bounding box center [662, 526] width 252 height 62
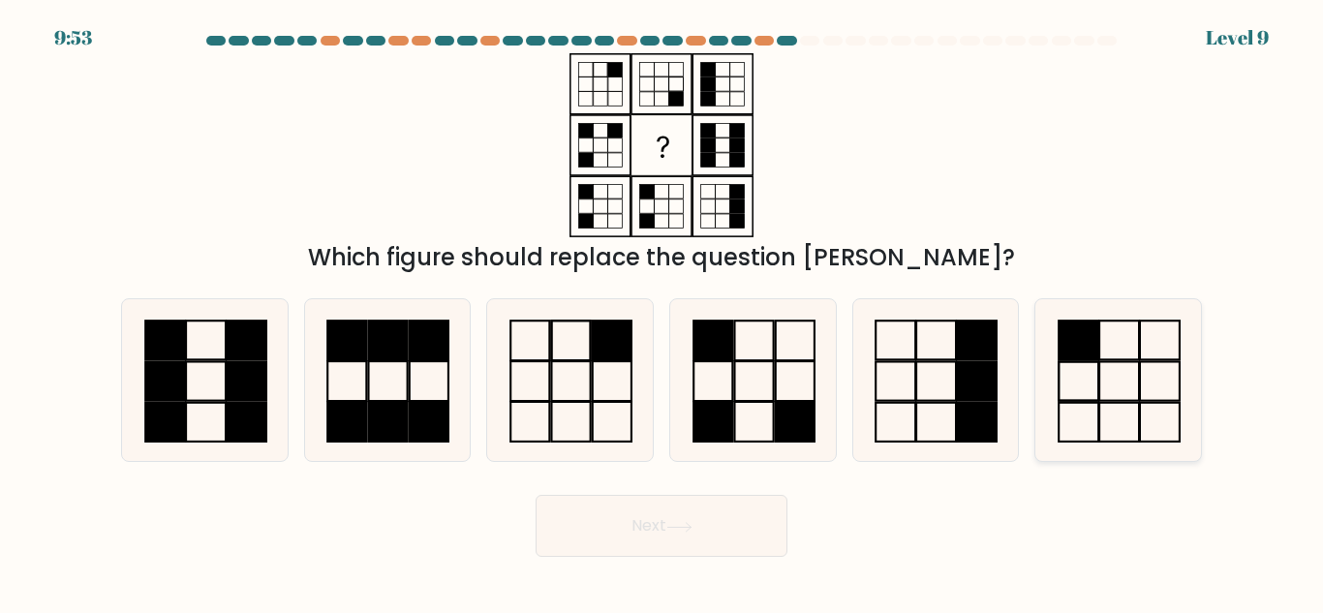
click at [1112, 370] on icon at bounding box center [1118, 380] width 162 height 162
click at [662, 312] on input "f." at bounding box center [661, 309] width 1 height 5
radio input "true"
click at [615, 536] on button "Next" at bounding box center [662, 526] width 252 height 62
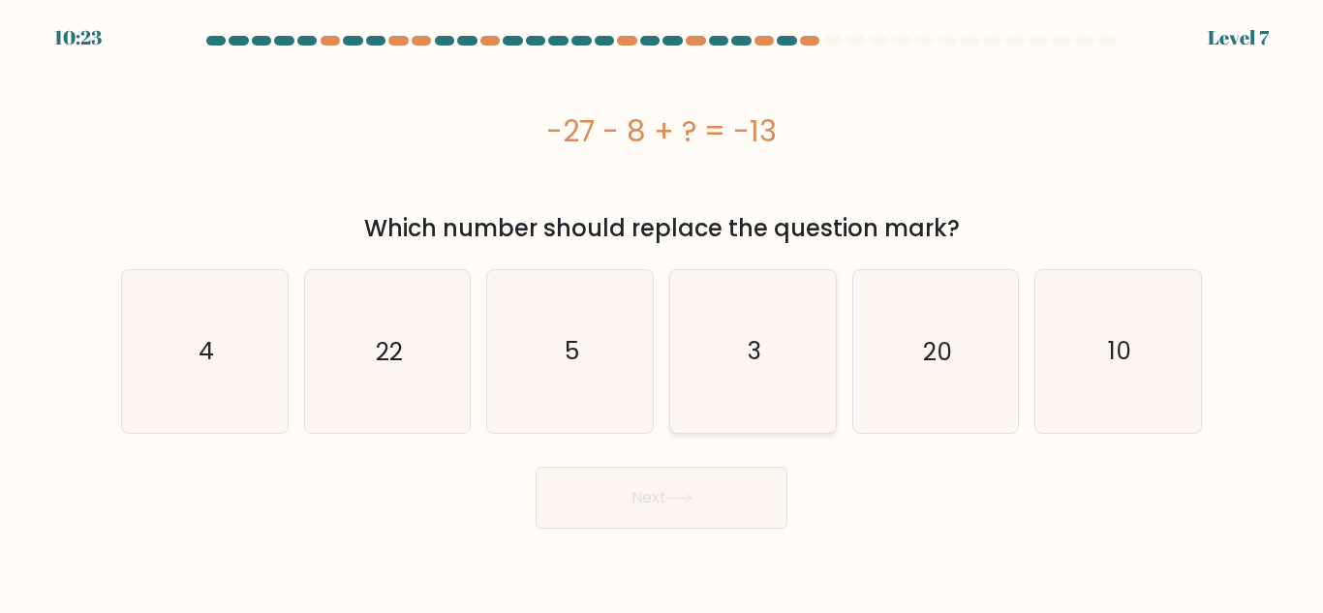
click at [760, 387] on icon "3" at bounding box center [753, 351] width 162 height 162
click at [662, 312] on input "d. 3" at bounding box center [661, 309] width 1 height 5
radio input "true"
click at [654, 506] on button "Next" at bounding box center [662, 498] width 252 height 62
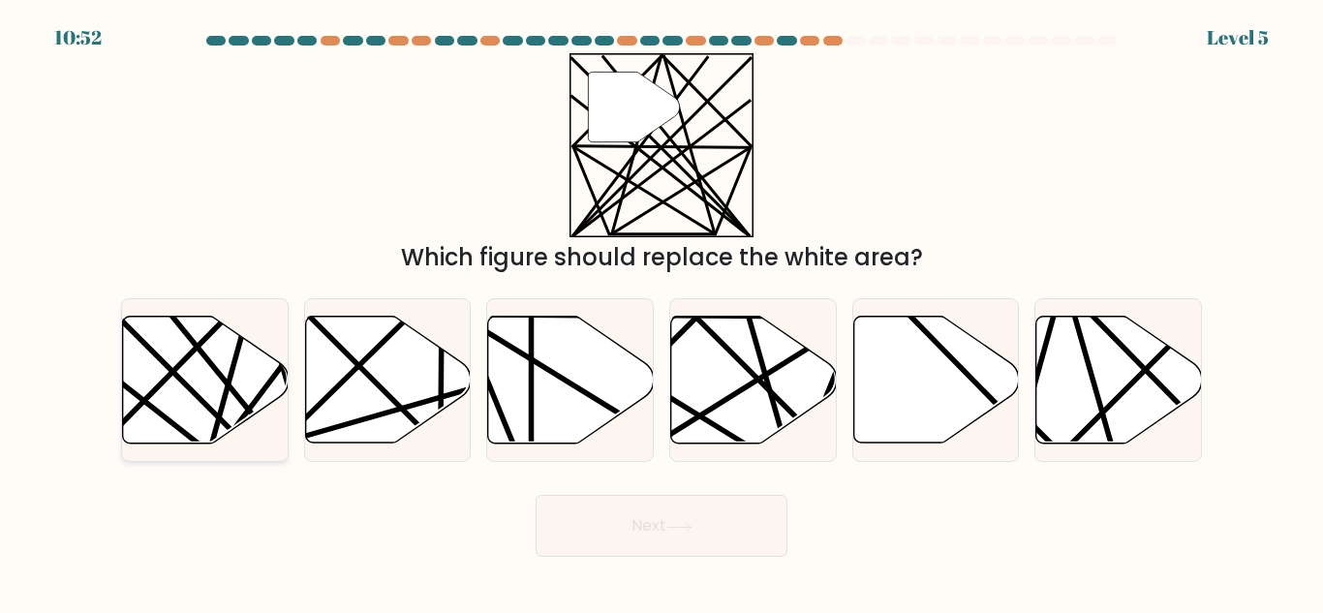
click at [185, 384] on line at bounding box center [252, 451] width 323 height 323
click at [661, 312] on input "a." at bounding box center [661, 309] width 1 height 5
radio input "true"
click at [623, 522] on button "Next" at bounding box center [662, 526] width 252 height 62
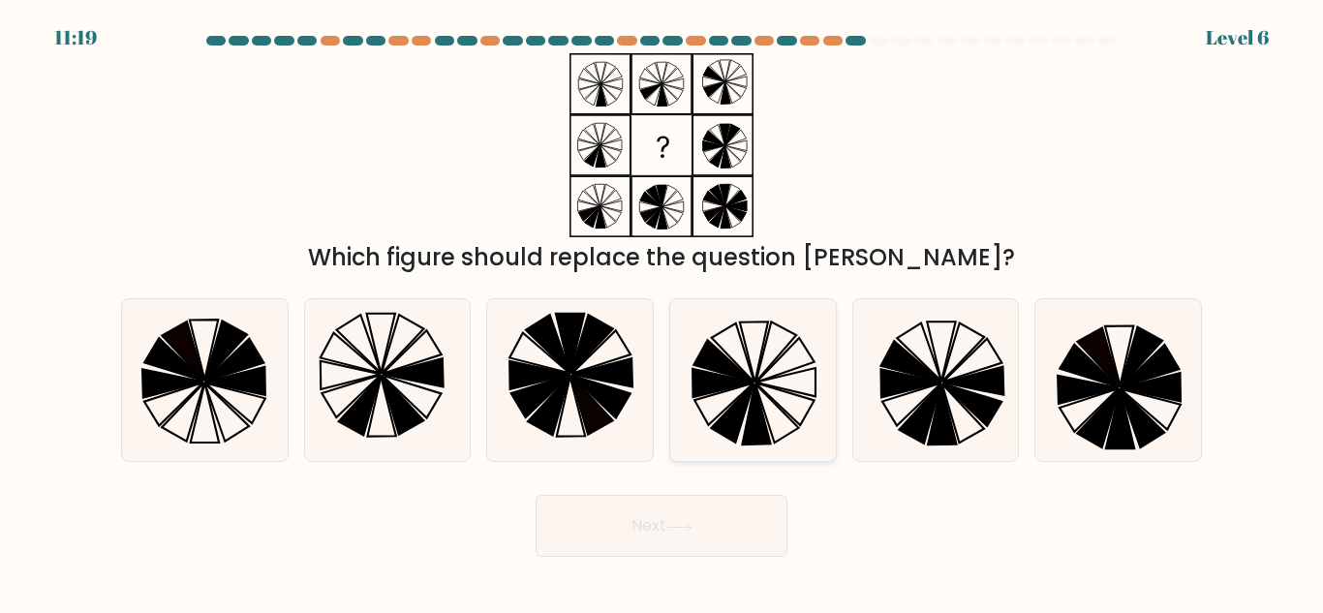
click at [764, 343] on icon at bounding box center [754, 352] width 28 height 61
click at [662, 312] on input "d." at bounding box center [661, 309] width 1 height 5
radio input "true"
click at [650, 533] on button "Next" at bounding box center [662, 526] width 252 height 62
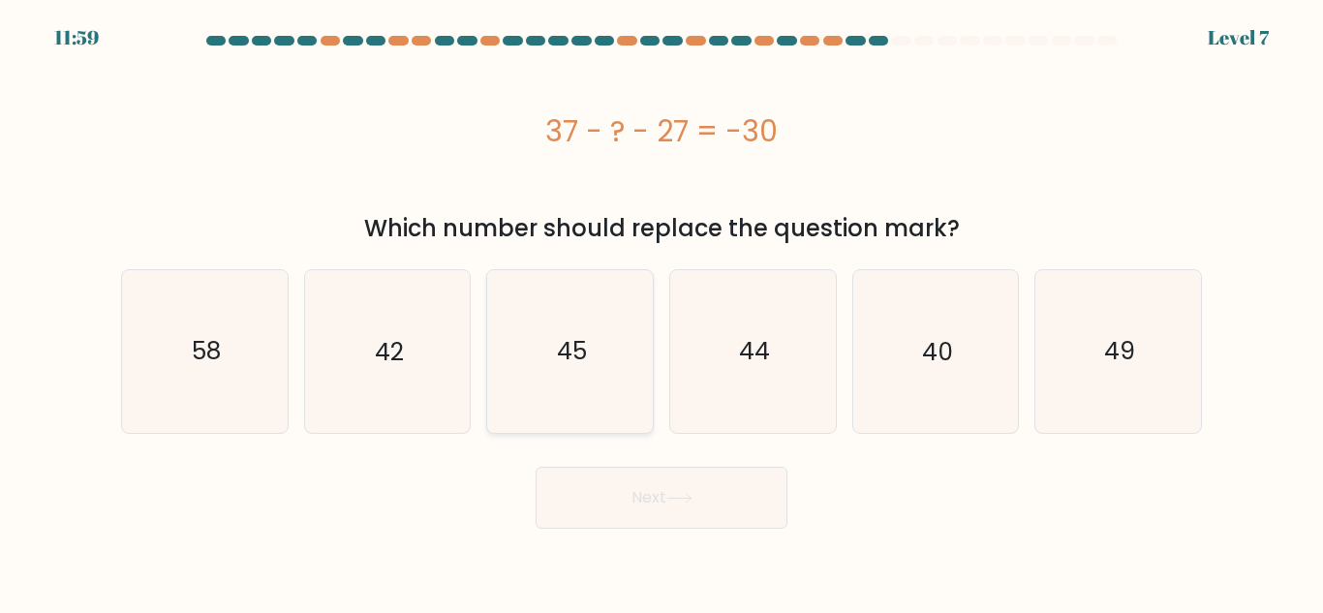
click at [539, 378] on icon "45" at bounding box center [570, 351] width 162 height 162
click at [661, 312] on input "c. 45" at bounding box center [661, 309] width 1 height 5
radio input "true"
click at [646, 475] on button "Next" at bounding box center [662, 498] width 252 height 62
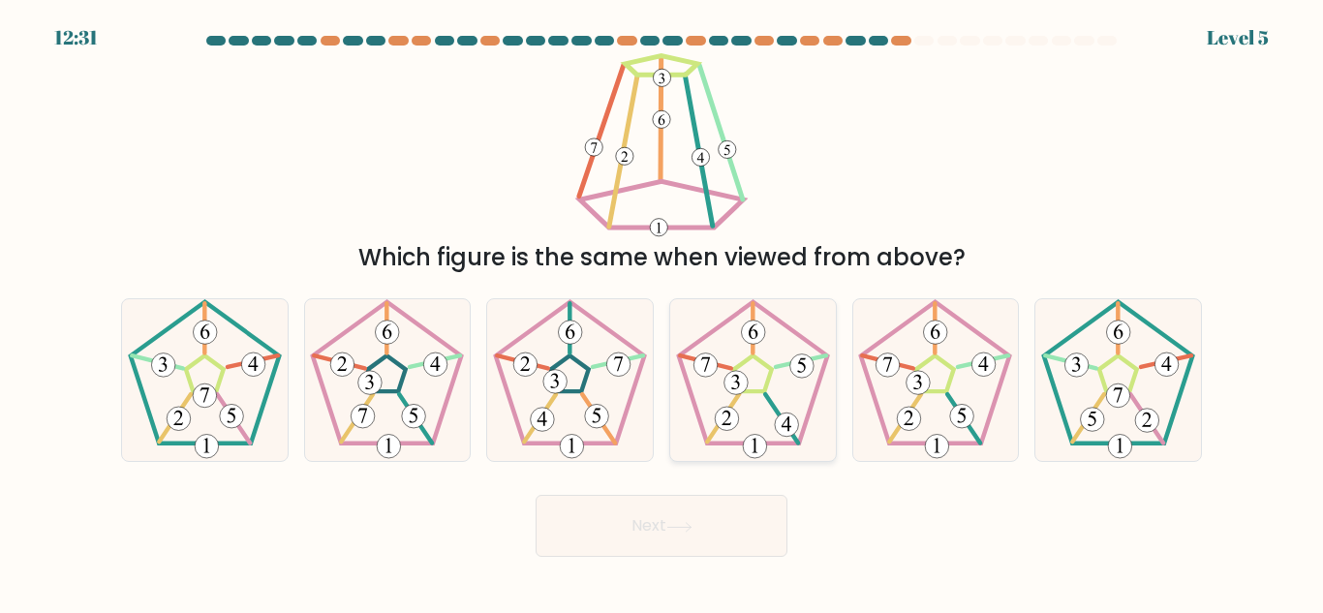
click at [748, 353] on icon at bounding box center [753, 380] width 162 height 162
click at [662, 312] on input "d." at bounding box center [661, 309] width 1 height 5
radio input "true"
click at [701, 512] on button "Next" at bounding box center [662, 526] width 252 height 62
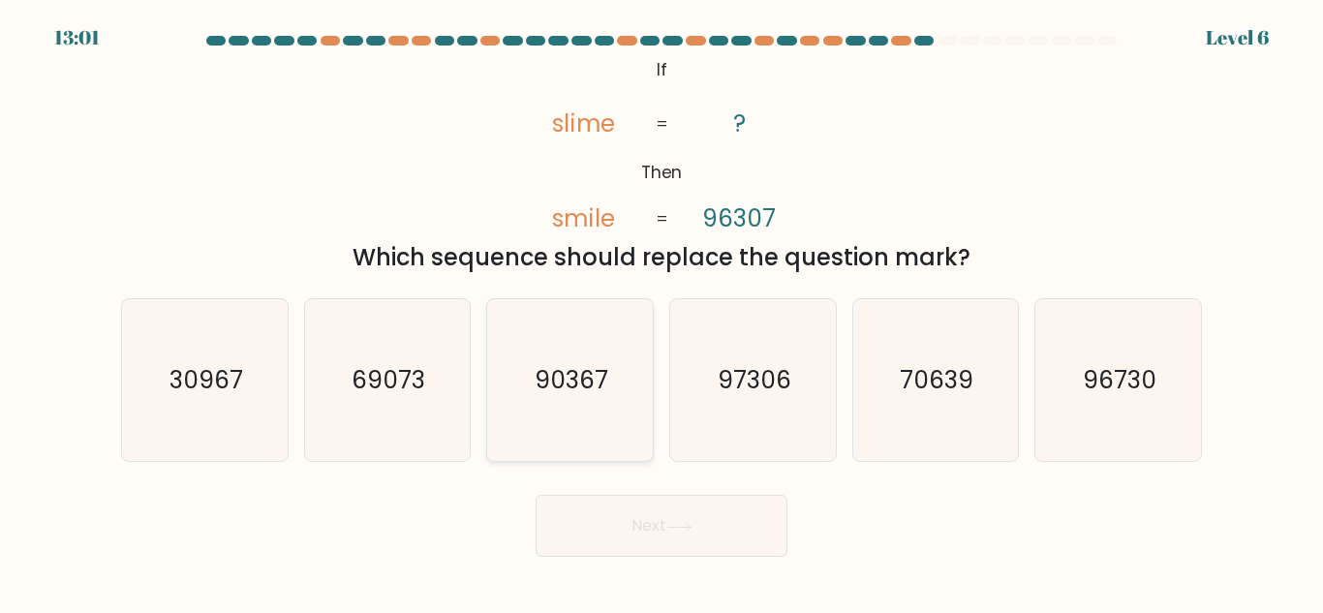
click at [585, 383] on text "90367" at bounding box center [572, 380] width 74 height 34
click at [661, 312] on input "c. 90367" at bounding box center [661, 309] width 1 height 5
radio input "true"
click at [662, 531] on button "Next" at bounding box center [662, 526] width 252 height 62
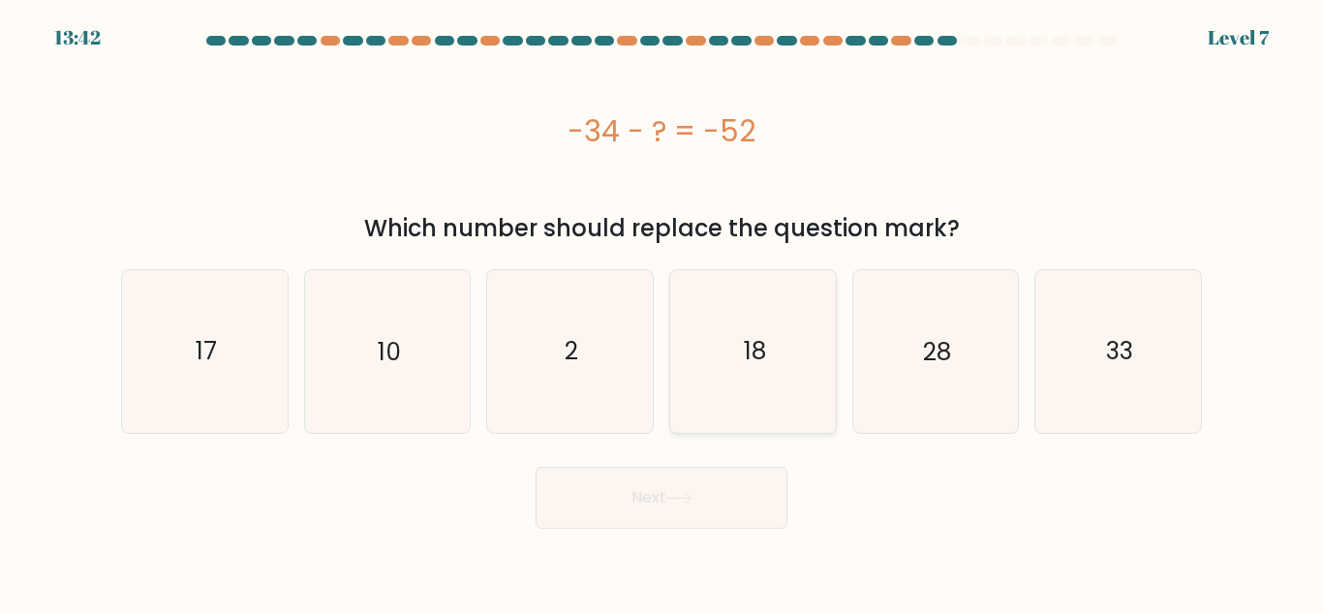
click at [734, 331] on icon "18" at bounding box center [753, 351] width 162 height 162
click at [662, 312] on input "d. 18" at bounding box center [661, 309] width 1 height 5
radio input "true"
click at [692, 494] on icon at bounding box center [679, 498] width 26 height 11
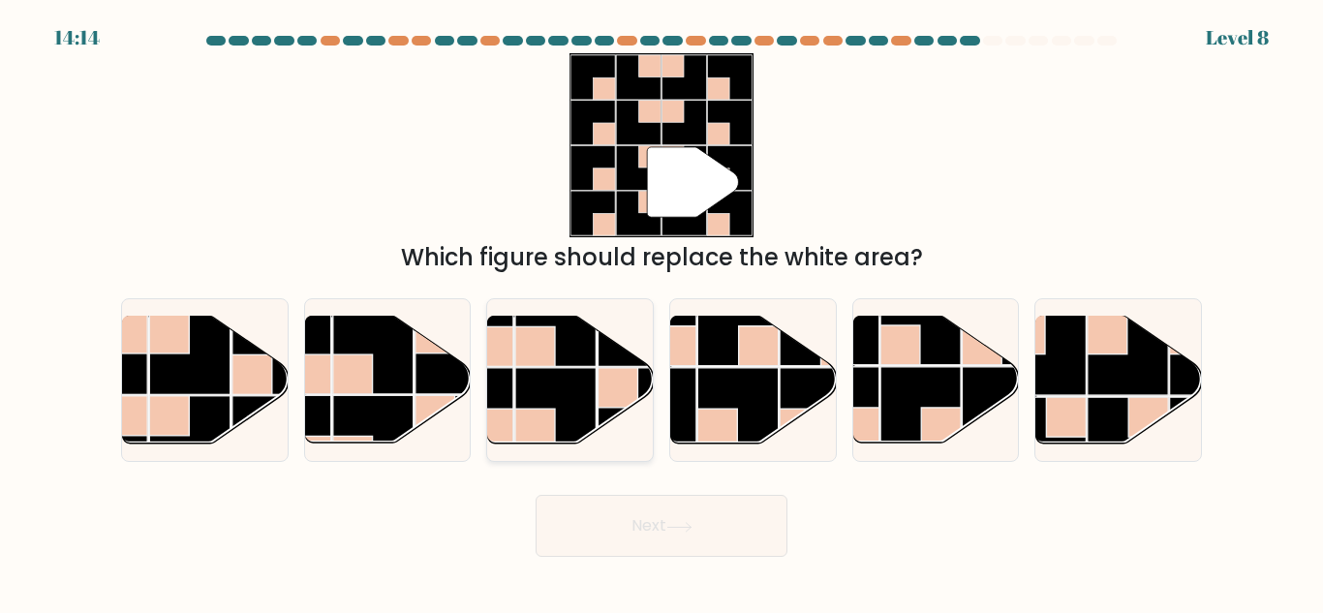
click at [582, 391] on rect at bounding box center [555, 408] width 80 height 80
click at [661, 312] on input "c." at bounding box center [661, 309] width 1 height 5
radio input "true"
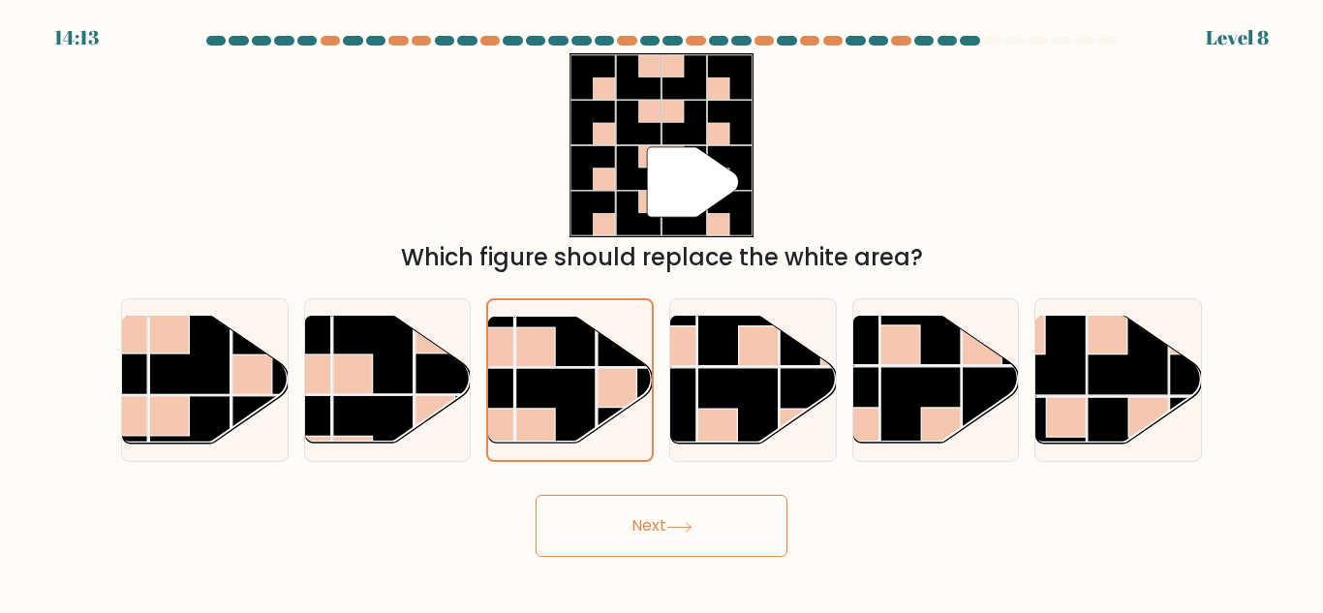
click at [647, 497] on button "Next" at bounding box center [662, 526] width 252 height 62
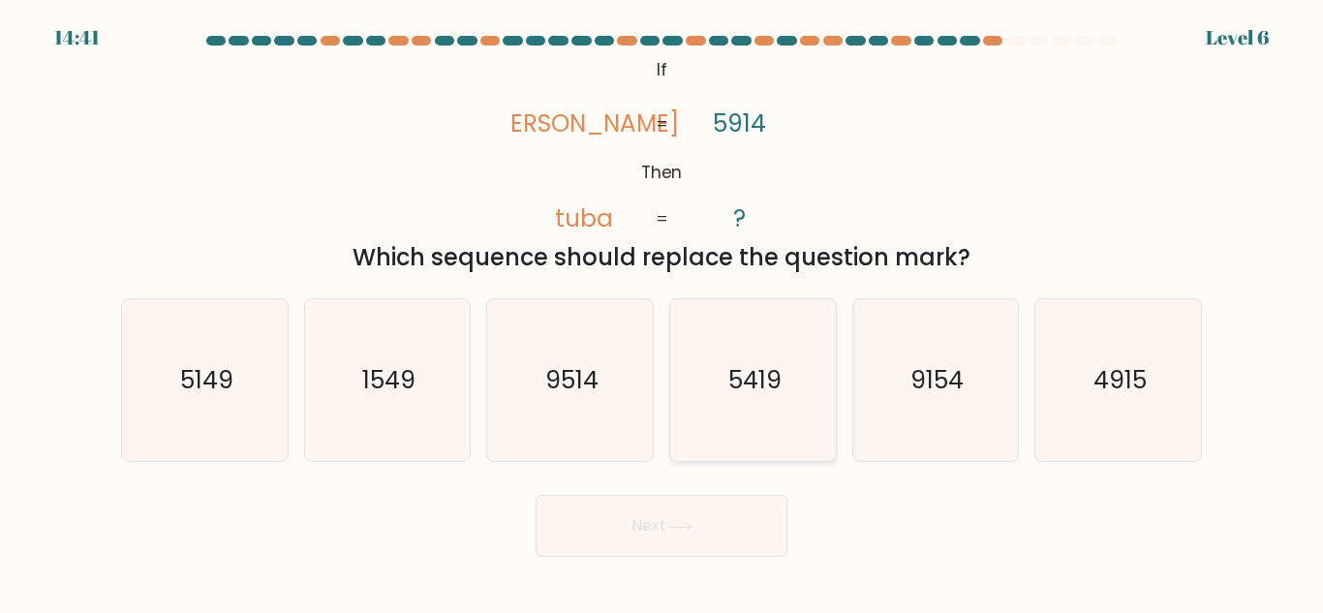
click at [719, 344] on icon "5419" at bounding box center [753, 380] width 162 height 162
click at [662, 312] on input "d. 5419" at bounding box center [661, 309] width 1 height 5
radio input "true"
click at [675, 565] on body "14:40 Level 6 ?" at bounding box center [661, 306] width 1323 height 613
click at [678, 506] on button "Next" at bounding box center [662, 526] width 252 height 62
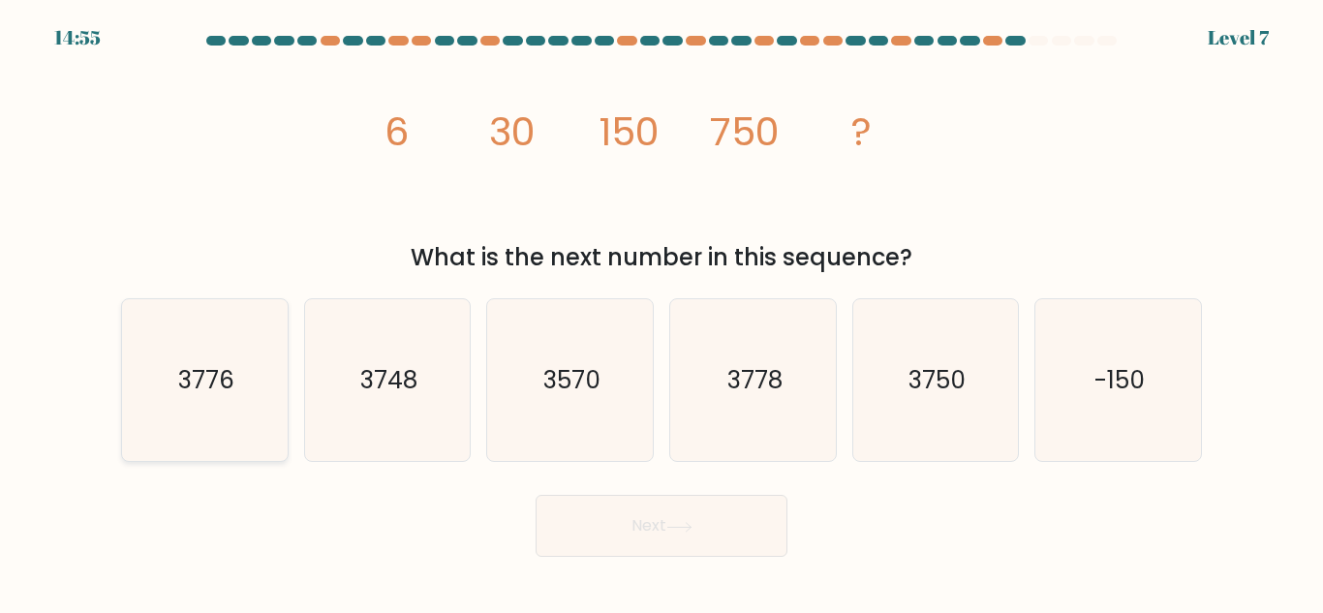
click at [234, 360] on icon "3776" at bounding box center [205, 380] width 162 height 162
click at [661, 312] on input "a. 3776" at bounding box center [661, 309] width 1 height 5
radio input "true"
click at [595, 495] on button "Next" at bounding box center [662, 526] width 252 height 62
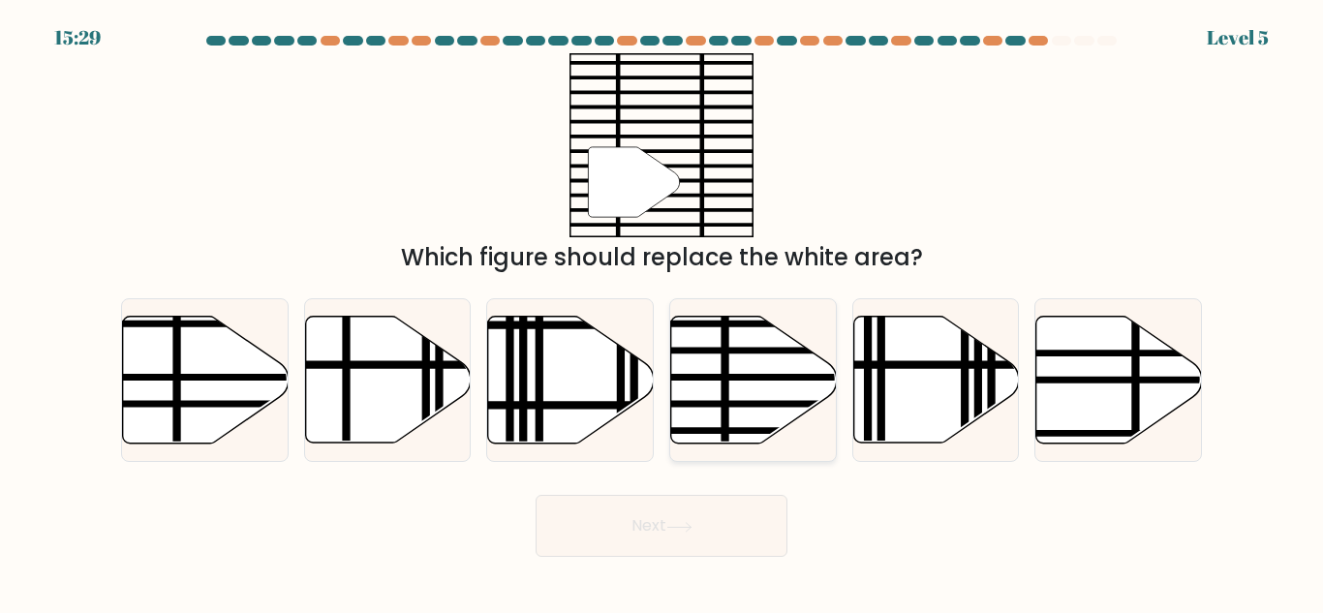
click at [765, 351] on line at bounding box center [803, 351] width 333 height 0
click at [662, 312] on input "d." at bounding box center [661, 309] width 1 height 5
radio input "true"
click at [690, 529] on icon at bounding box center [679, 527] width 26 height 11
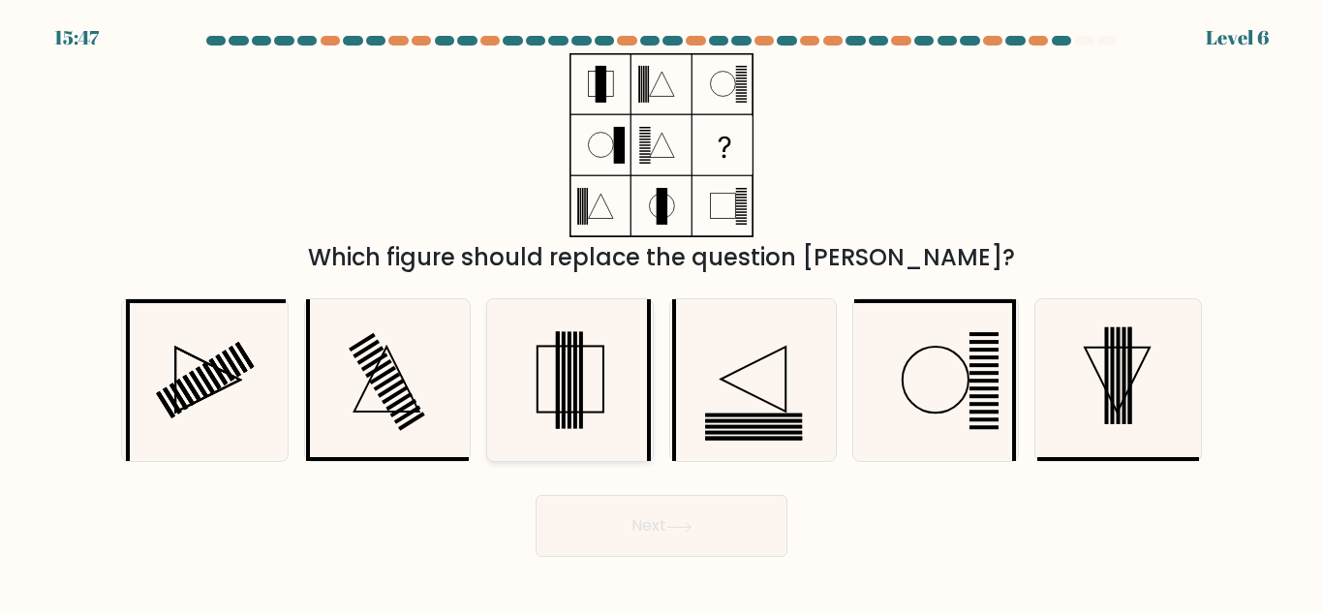
click at [565, 419] on rect at bounding box center [564, 380] width 4 height 97
click at [661, 312] on input "c." at bounding box center [661, 309] width 1 height 5
radio input "true"
click at [660, 508] on button "Next" at bounding box center [662, 526] width 252 height 62
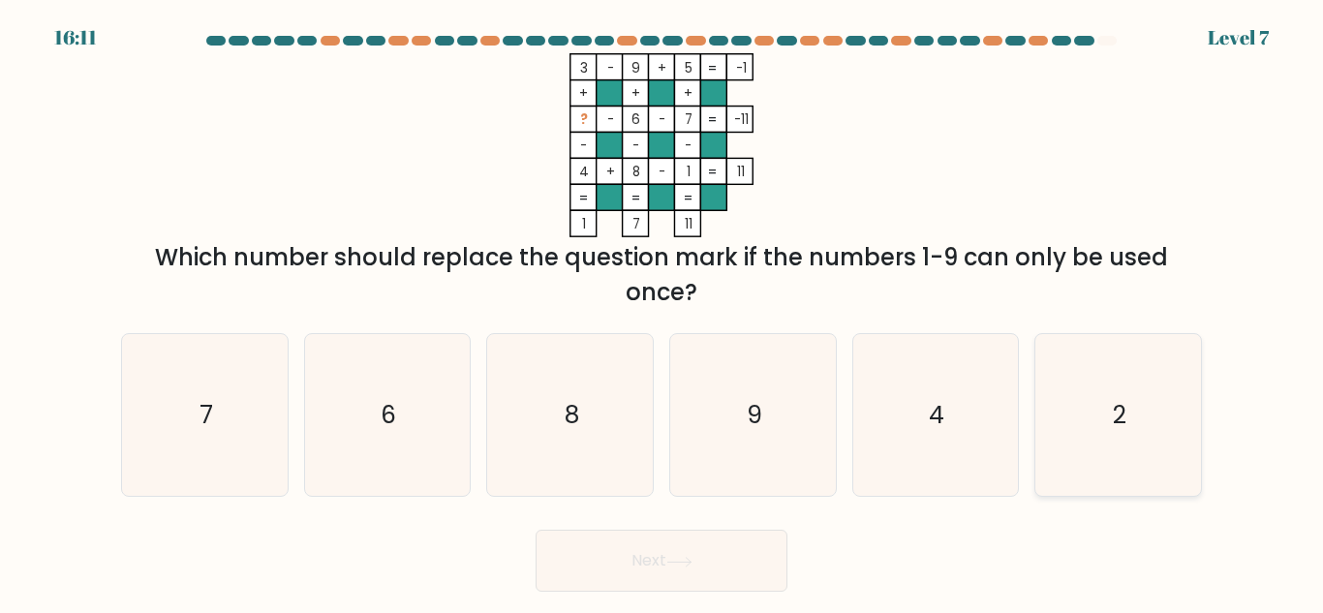
click at [1083, 383] on icon "2" at bounding box center [1118, 415] width 162 height 162
click at [662, 312] on input "f. 2" at bounding box center [661, 309] width 1 height 5
radio input "true"
click at [687, 535] on button "Next" at bounding box center [662, 561] width 252 height 62
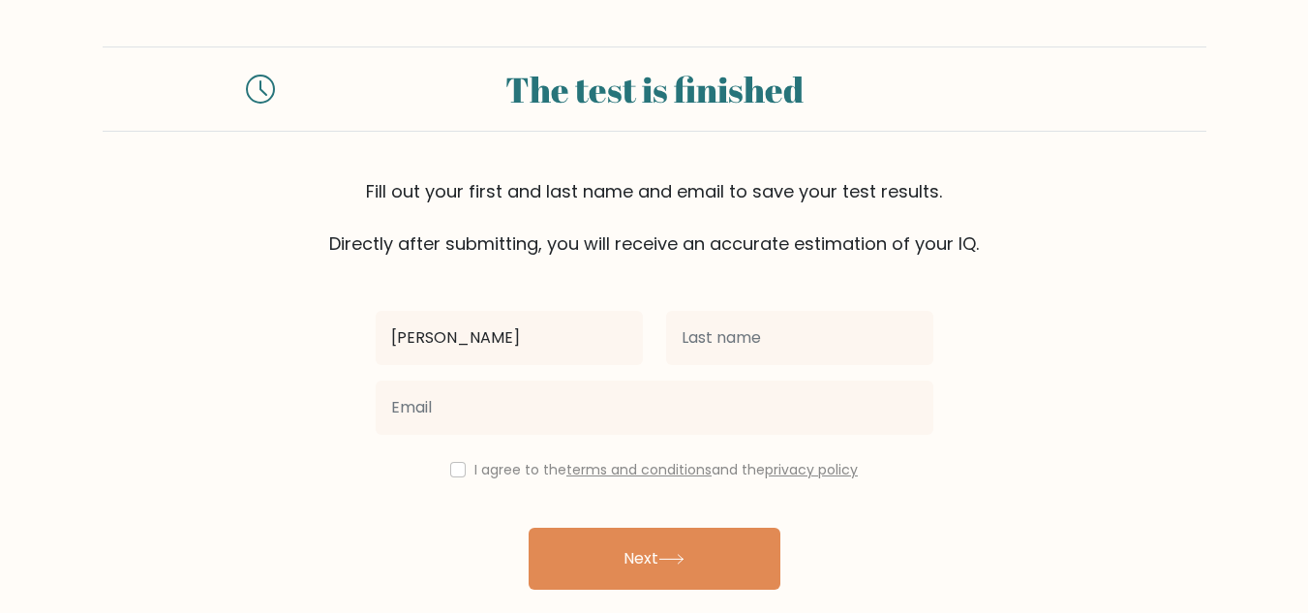
type input "lillia"
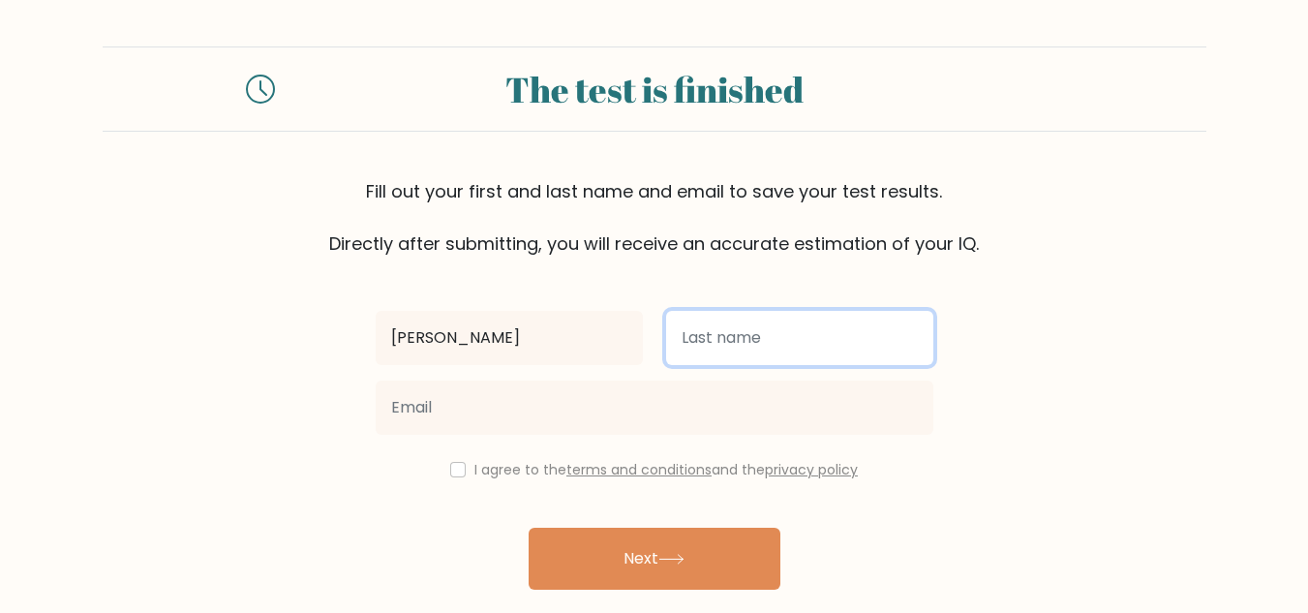
click at [690, 347] on input "text" at bounding box center [799, 338] width 267 height 54
type input "weatherly"
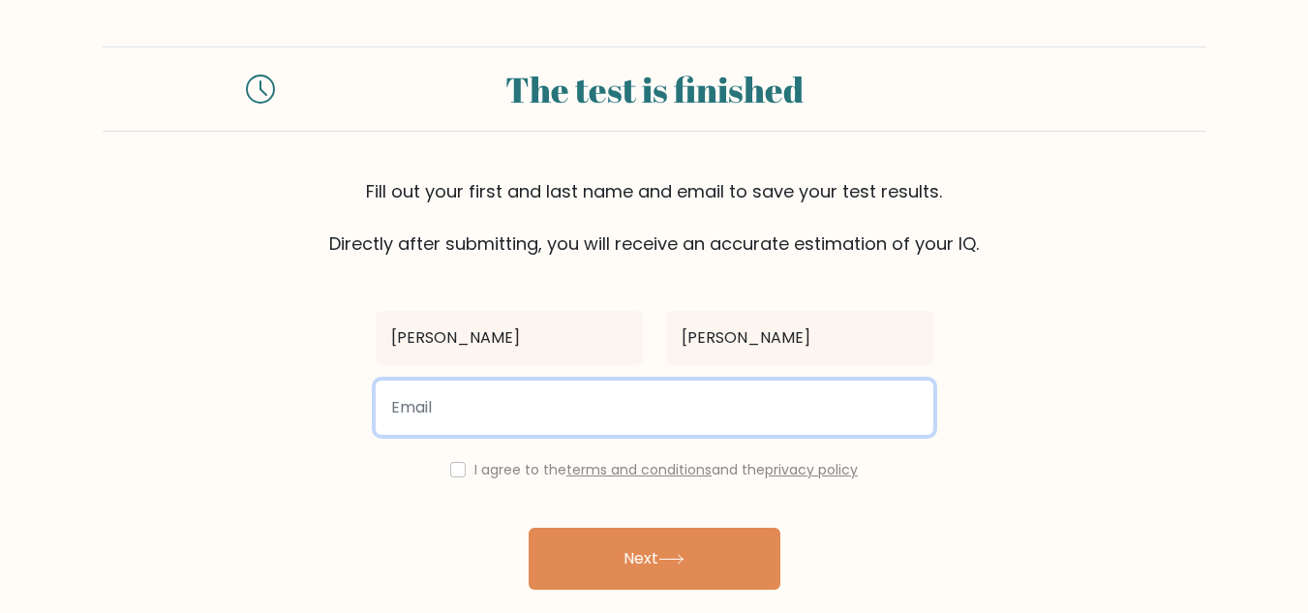
click at [640, 383] on input "email" at bounding box center [655, 408] width 558 height 54
type input "lilliaweatherly@gmail.com"
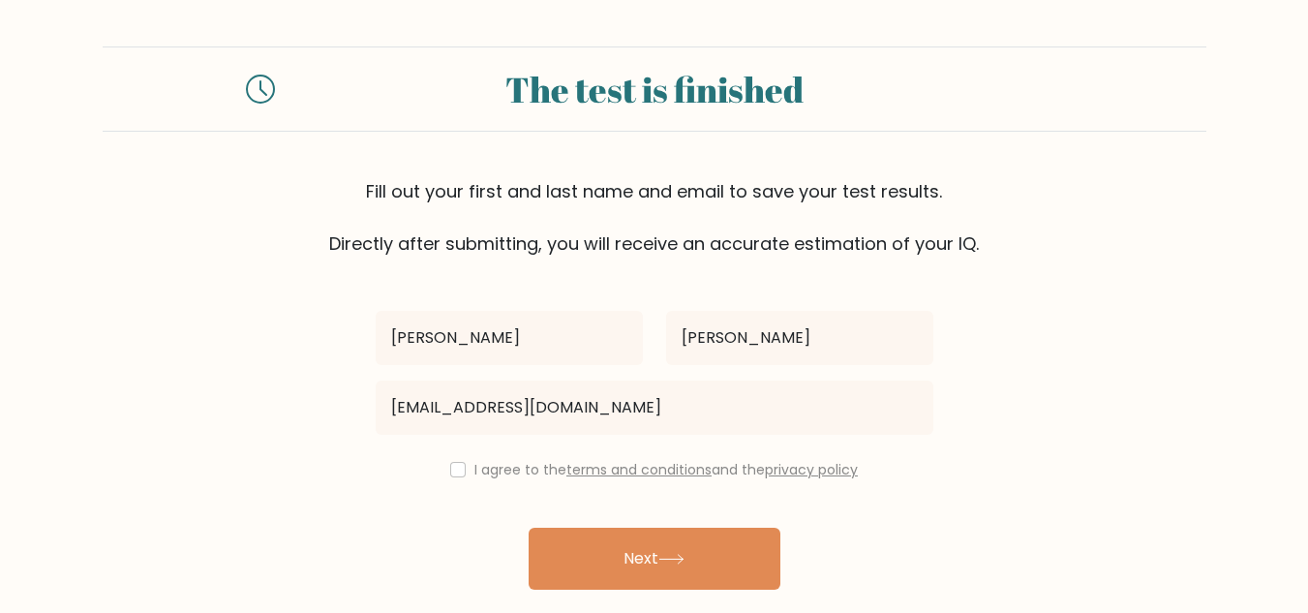
click at [455, 477] on div "I agree to the terms and conditions and the privacy policy" at bounding box center [654, 469] width 581 height 23
click at [454, 471] on input "checkbox" at bounding box center [457, 469] width 15 height 15
checkbox input "true"
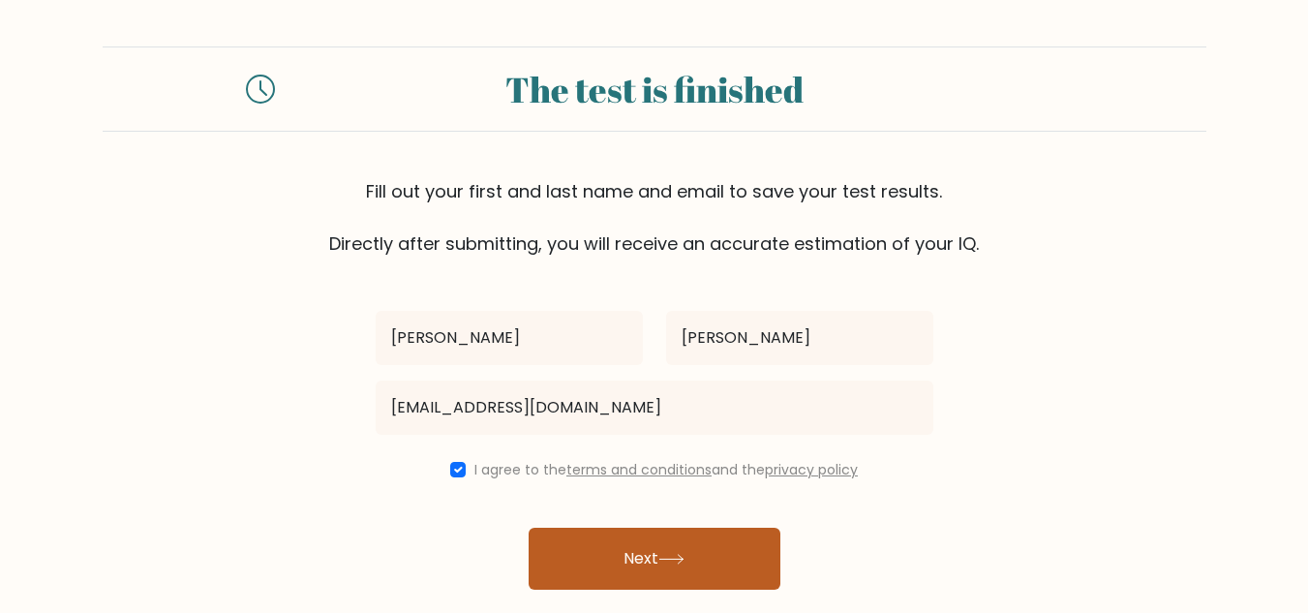
click at [582, 567] on button "Next" at bounding box center [655, 559] width 252 height 62
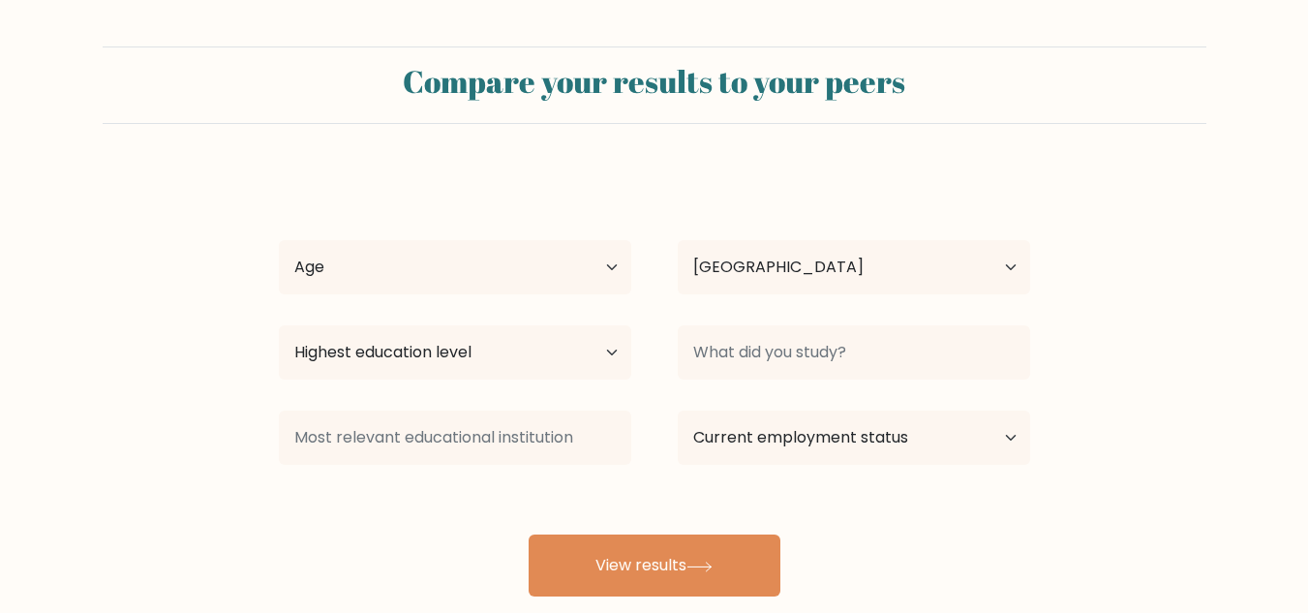
select select "US"
click at [556, 268] on select "Age Under 18 years old 18-24 years old 25-34 years old 35-44 years old 45-54 ye…" at bounding box center [455, 267] width 352 height 54
select select "18_24"
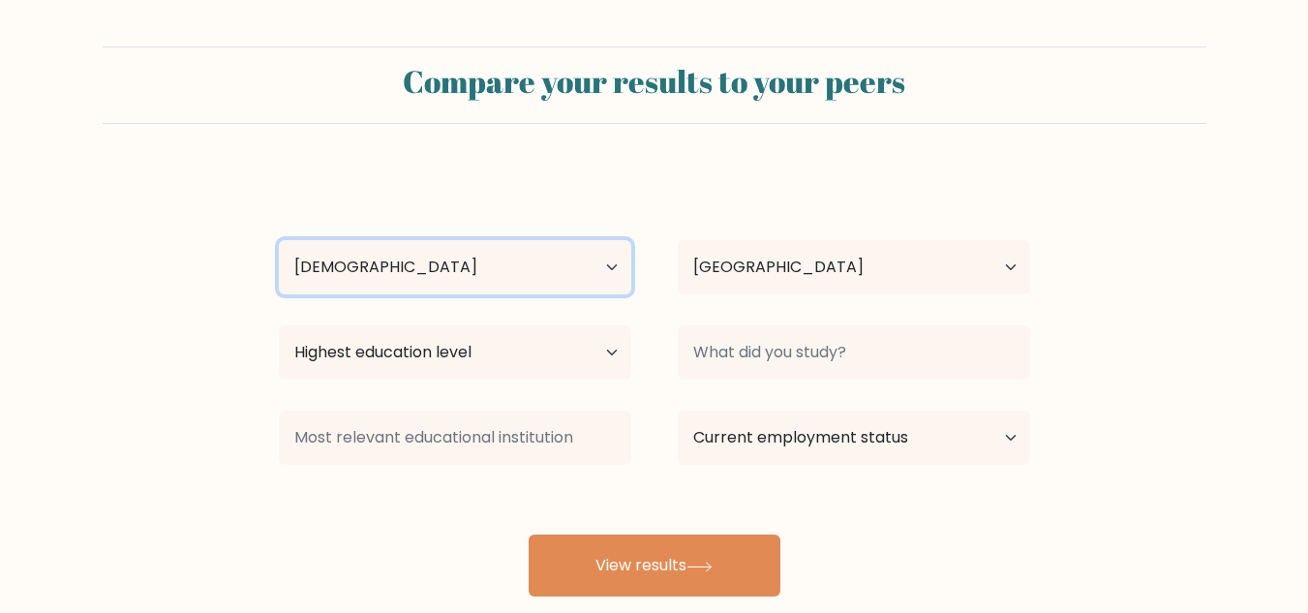
click at [279, 240] on select "Age Under 18 years old 18-24 years old 25-34 years old 35-44 years old 45-54 ye…" at bounding box center [455, 267] width 352 height 54
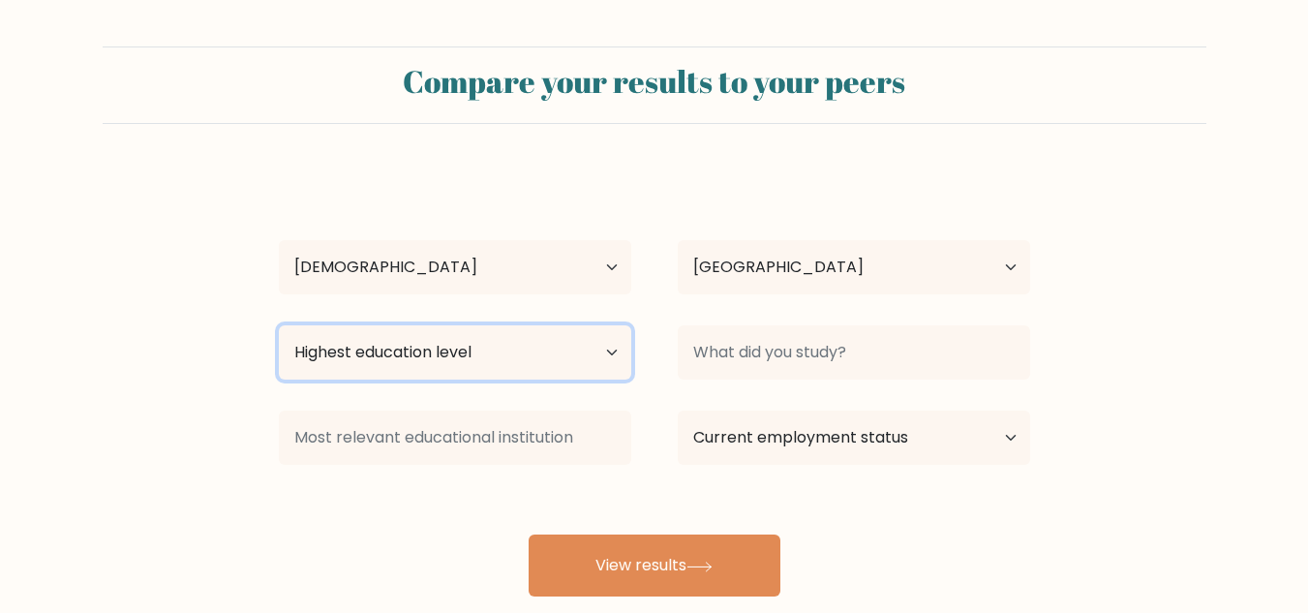
click at [476, 351] on select "Highest education level No schooling Primary Lower Secondary Upper Secondary Oc…" at bounding box center [455, 352] width 352 height 54
select select "primary"
click at [279, 325] on select "Highest education level No schooling Primary Lower Secondary Upper Secondary Oc…" at bounding box center [455, 352] width 352 height 54
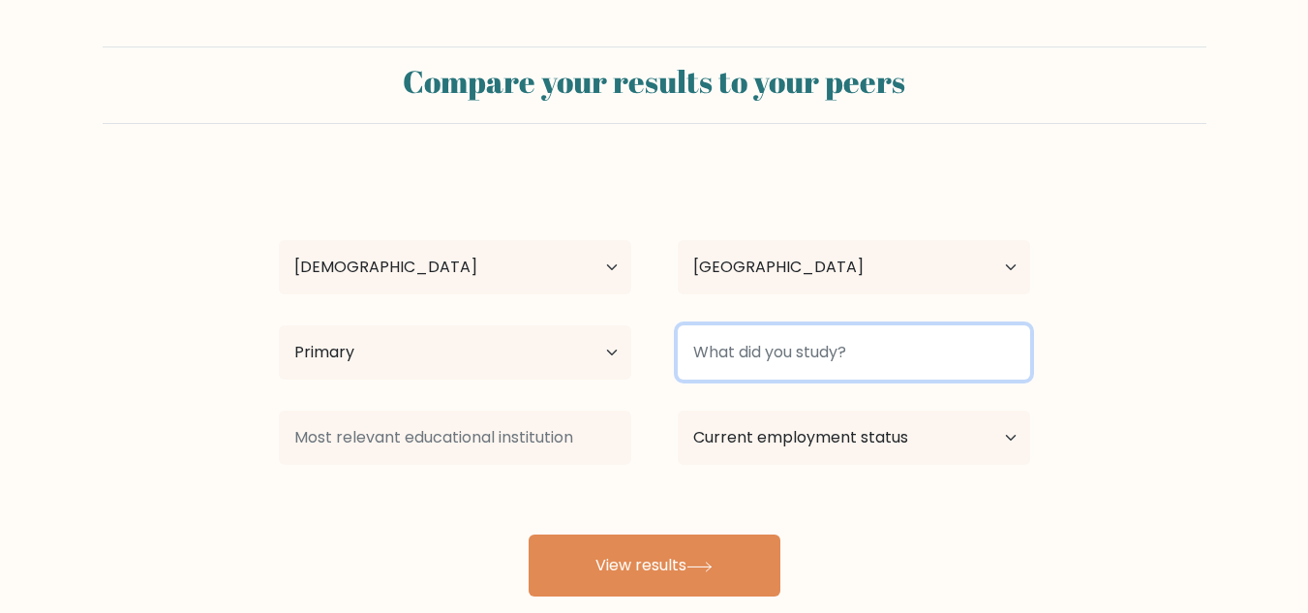
click at [723, 361] on input at bounding box center [854, 352] width 352 height 54
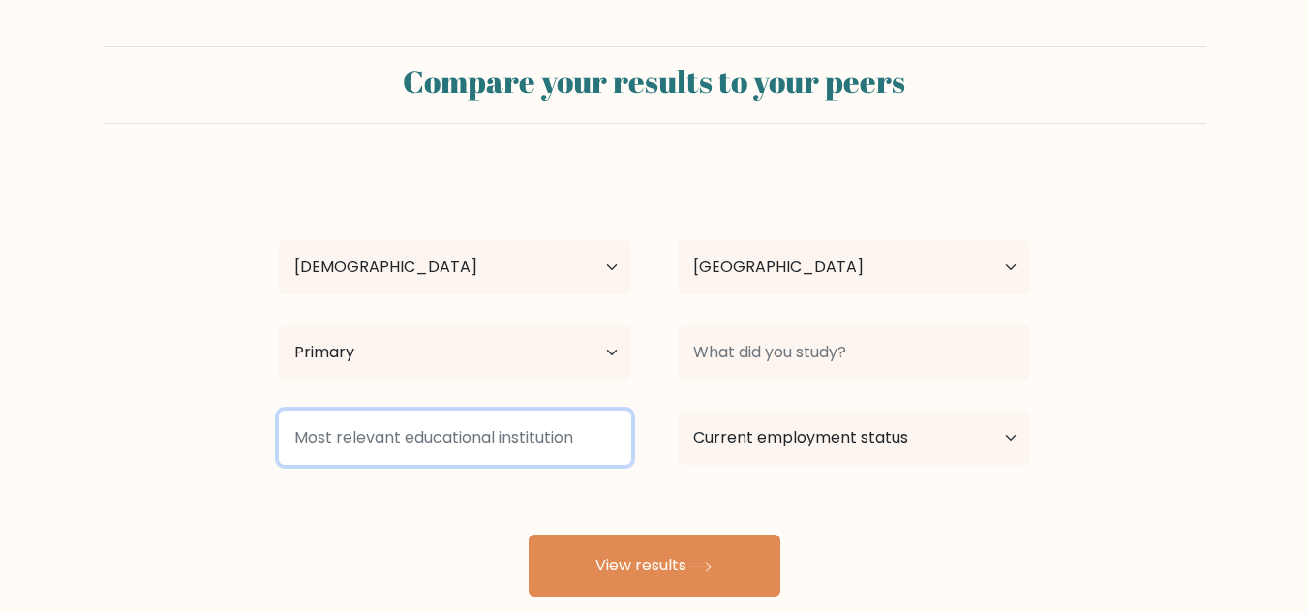
click at [534, 431] on input at bounding box center [455, 438] width 352 height 54
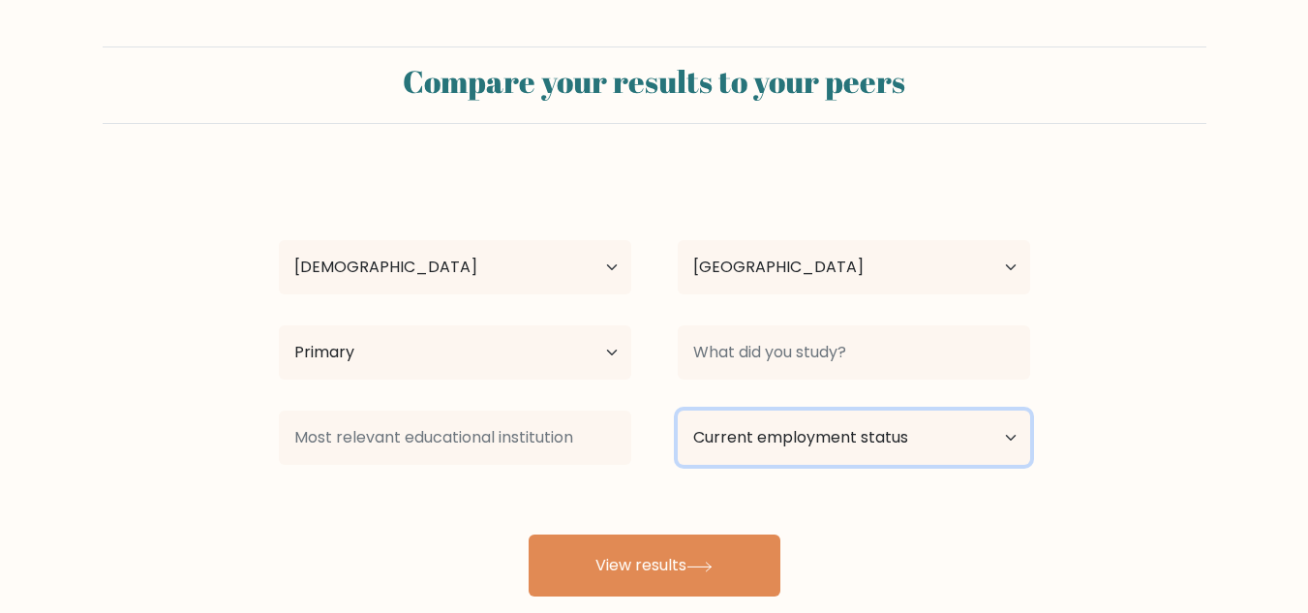
click at [740, 434] on select "Current employment status Employed Student Retired Other / prefer not to answer" at bounding box center [854, 438] width 352 height 54
select select "employed"
click at [678, 411] on select "Current employment status Employed Student Retired Other / prefer not to answer" at bounding box center [854, 438] width 352 height 54
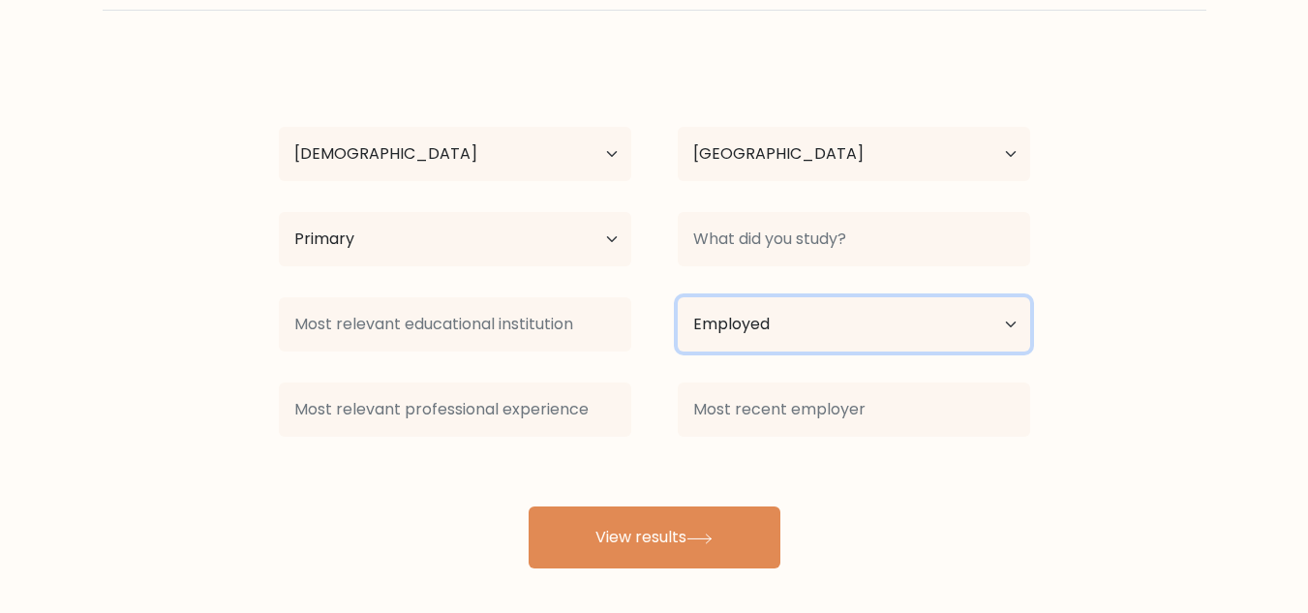
scroll to position [121, 0]
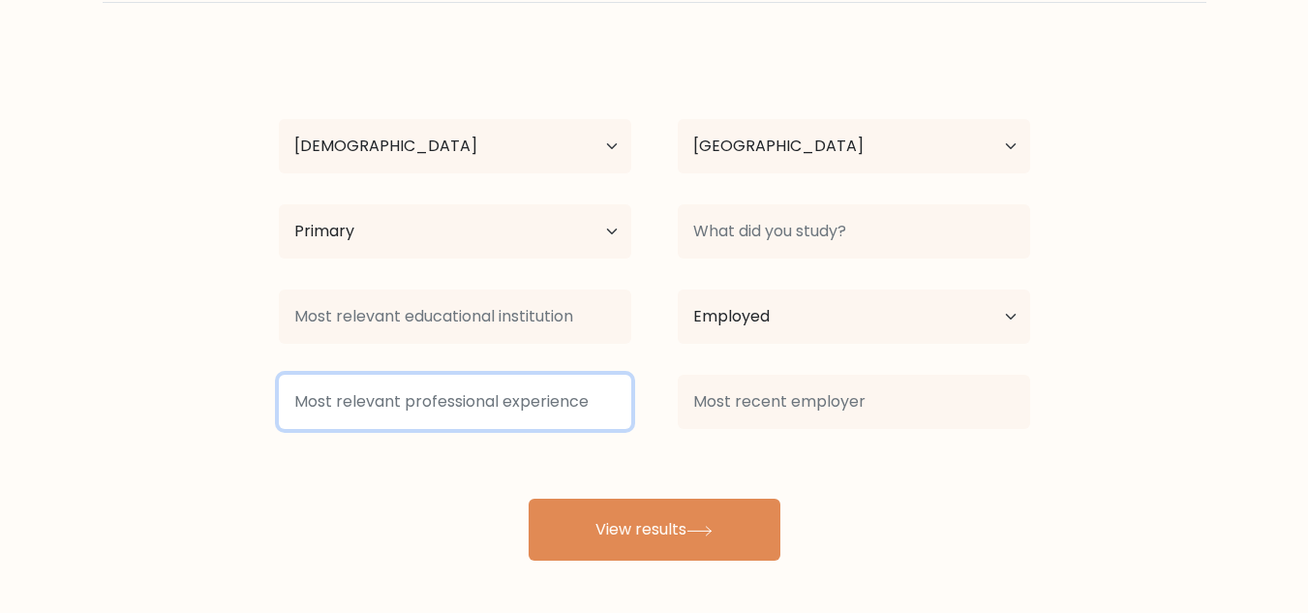
click at [568, 402] on input at bounding box center [455, 402] width 352 height 54
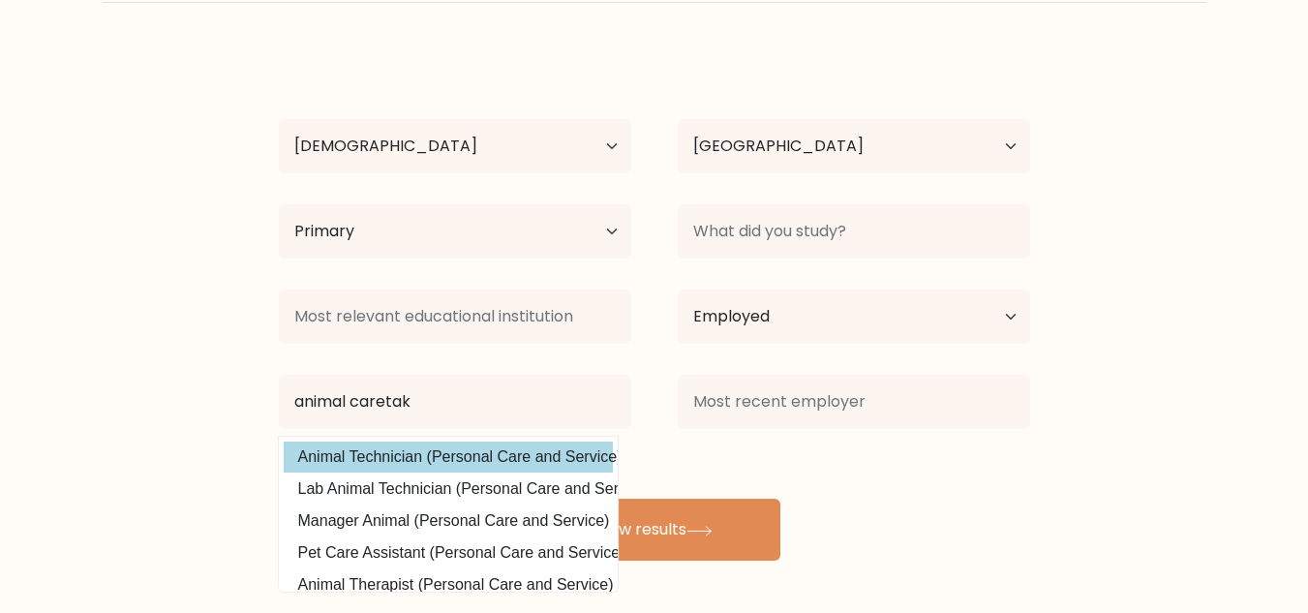
click at [530, 457] on div "lillia weatherly Age Under 18 years old 18-24 years old 25-34 years old 35-44 y…" at bounding box center [654, 304] width 775 height 511
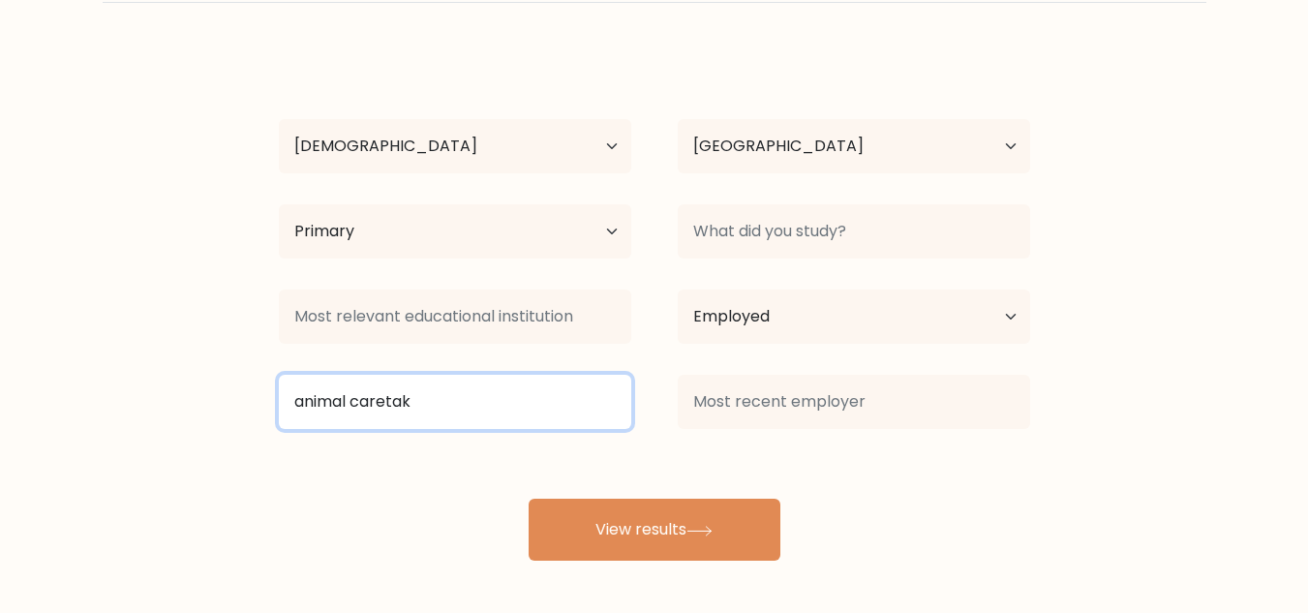
click at [563, 402] on input "animal caretak" at bounding box center [455, 402] width 352 height 54
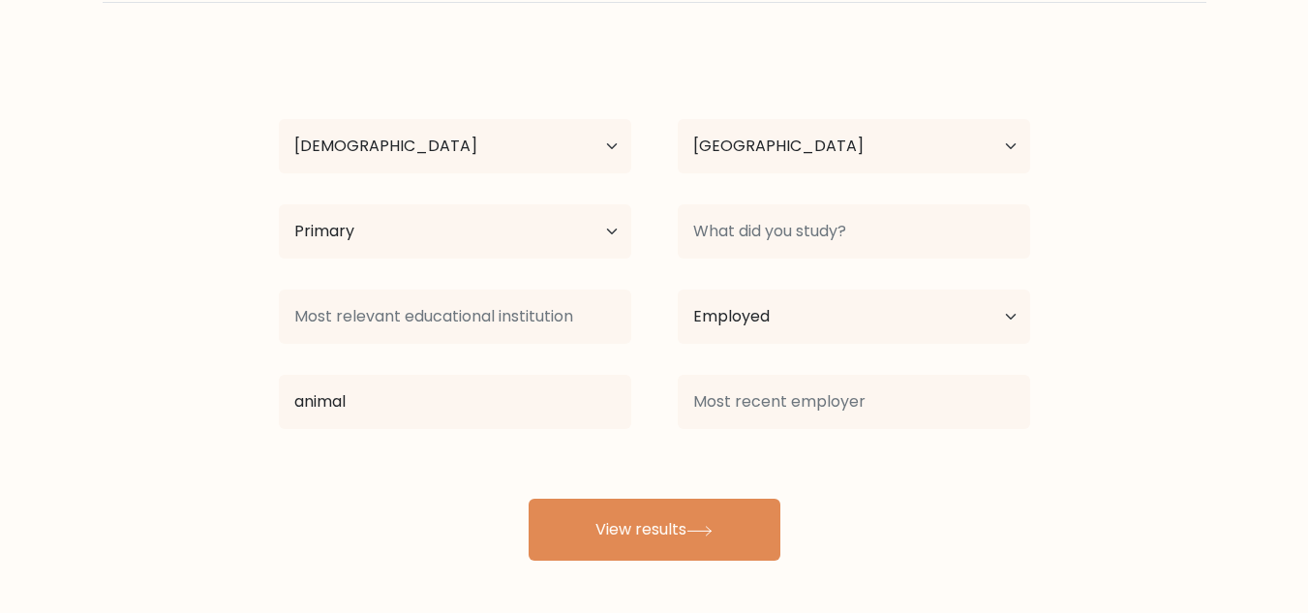
click at [496, 452] on div "lillia weatherly Age Under 18 years old 18-24 years old 25-34 years old 35-44 y…" at bounding box center [654, 304] width 775 height 511
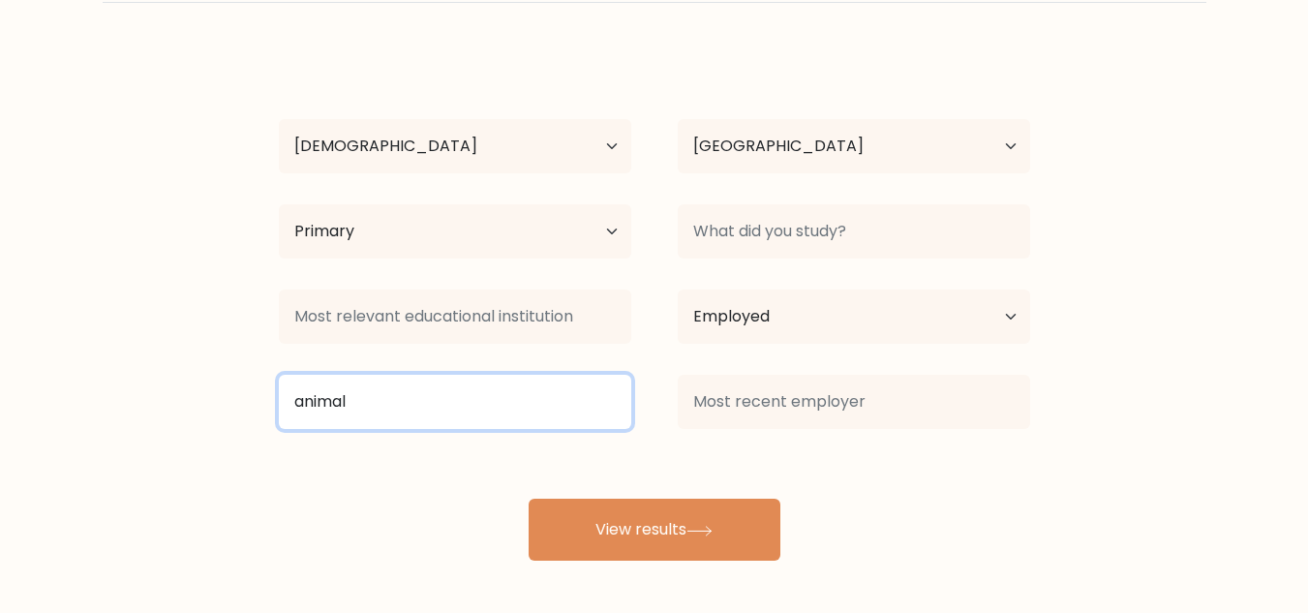
click at [519, 417] on input "animal" at bounding box center [455, 402] width 352 height 54
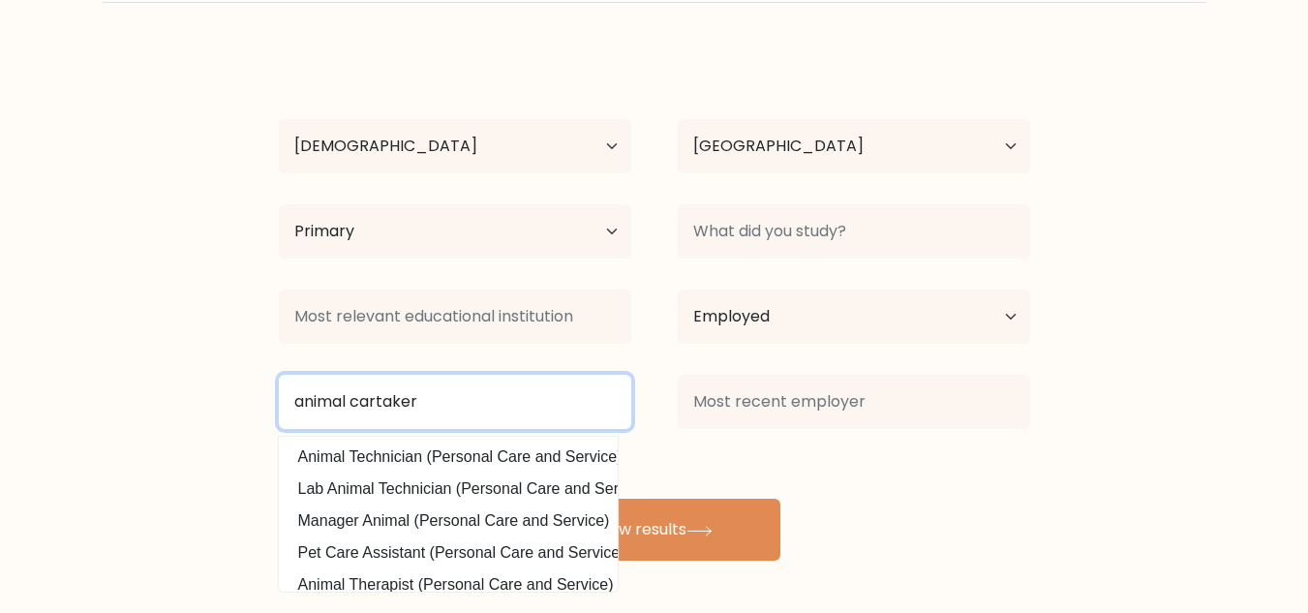
type input "animal cartaker"
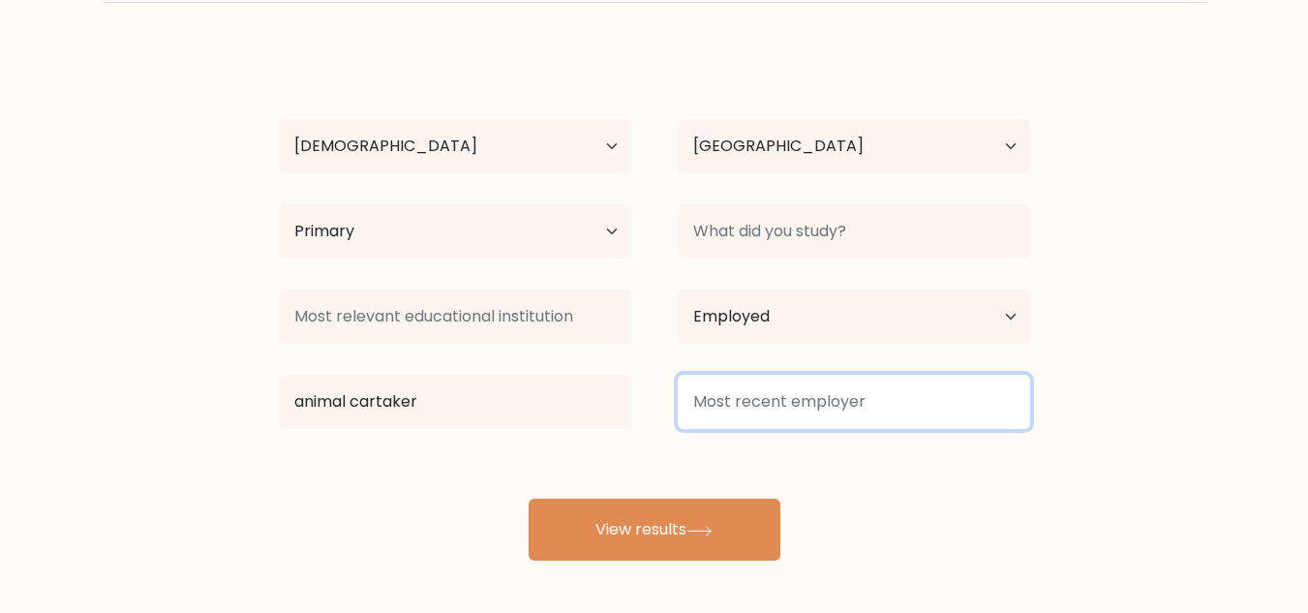
click at [768, 389] on input at bounding box center [854, 402] width 352 height 54
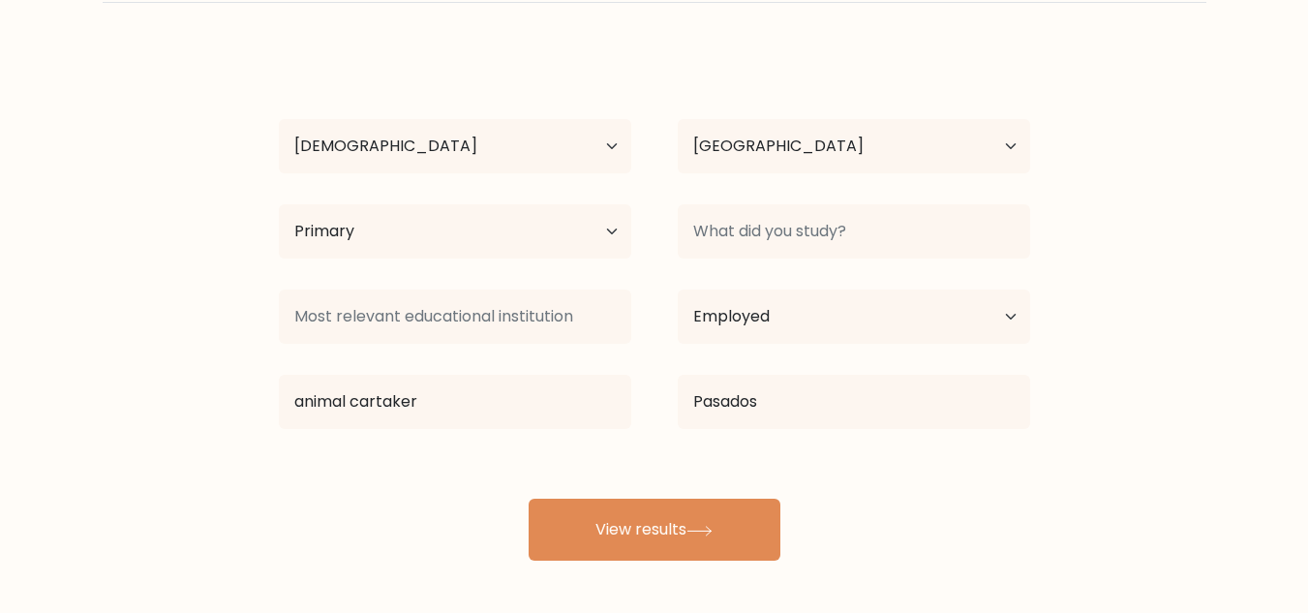
click at [766, 461] on div "lillia weatherly Age Under 18 years old 18-24 years old 25-34 years old 35-44 y…" at bounding box center [654, 304] width 775 height 511
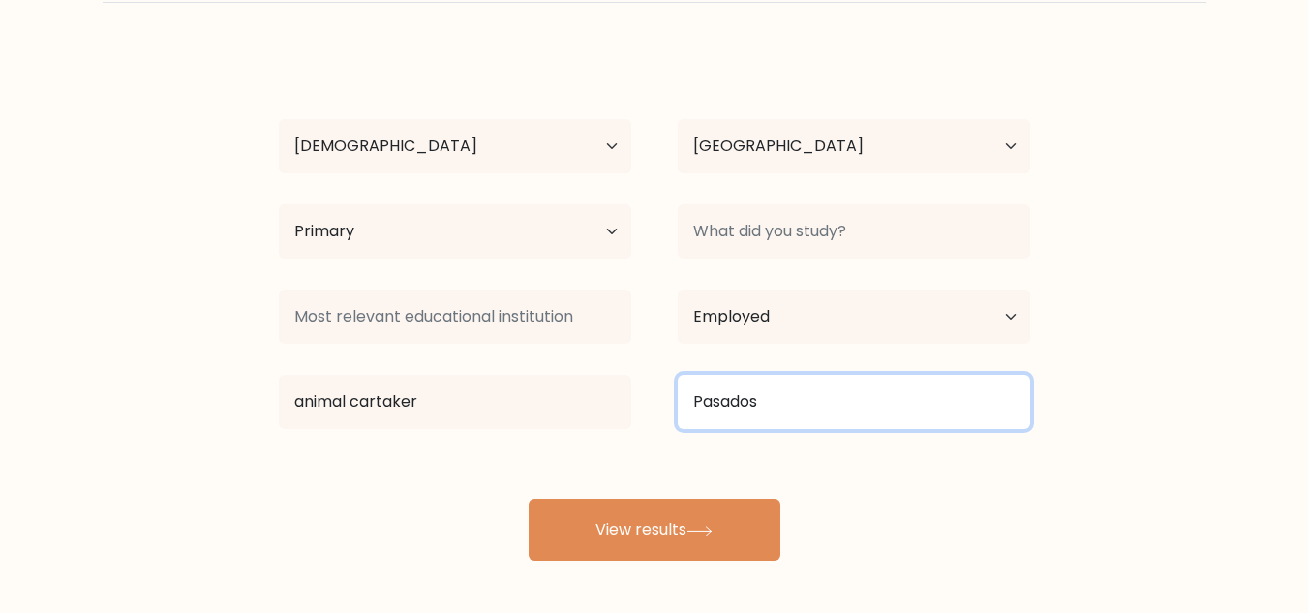
click at [808, 419] on input "Pasados" at bounding box center [854, 402] width 352 height 54
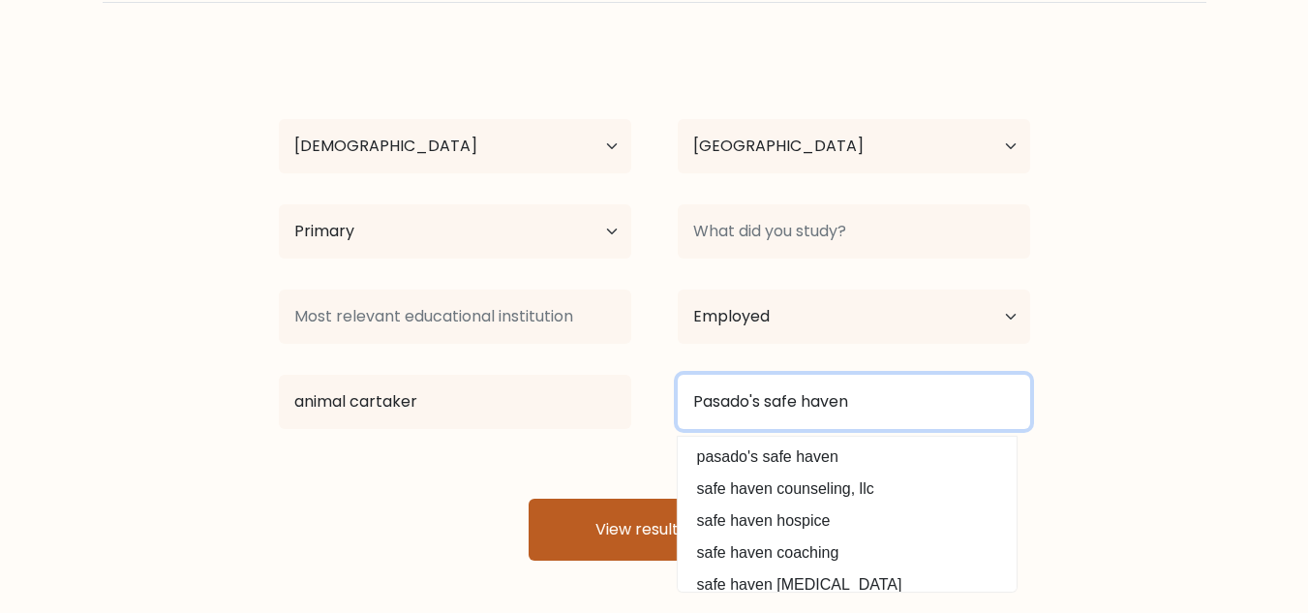
type input "Pasado's safe haven"
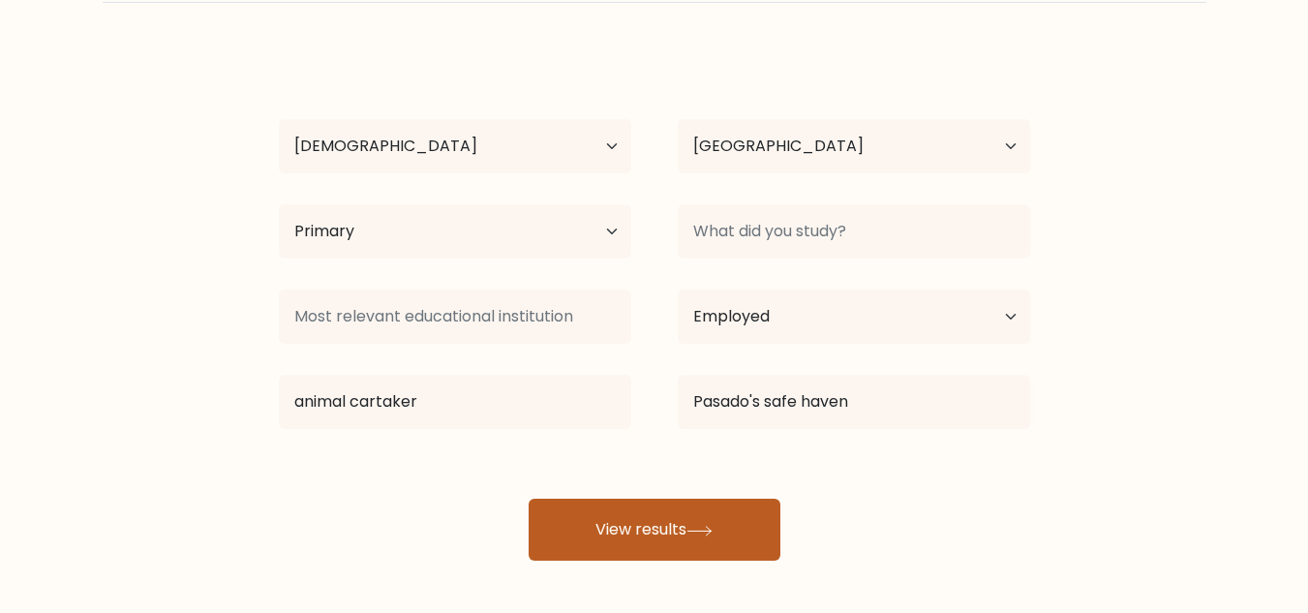
click at [581, 528] on button "View results" at bounding box center [655, 530] width 252 height 62
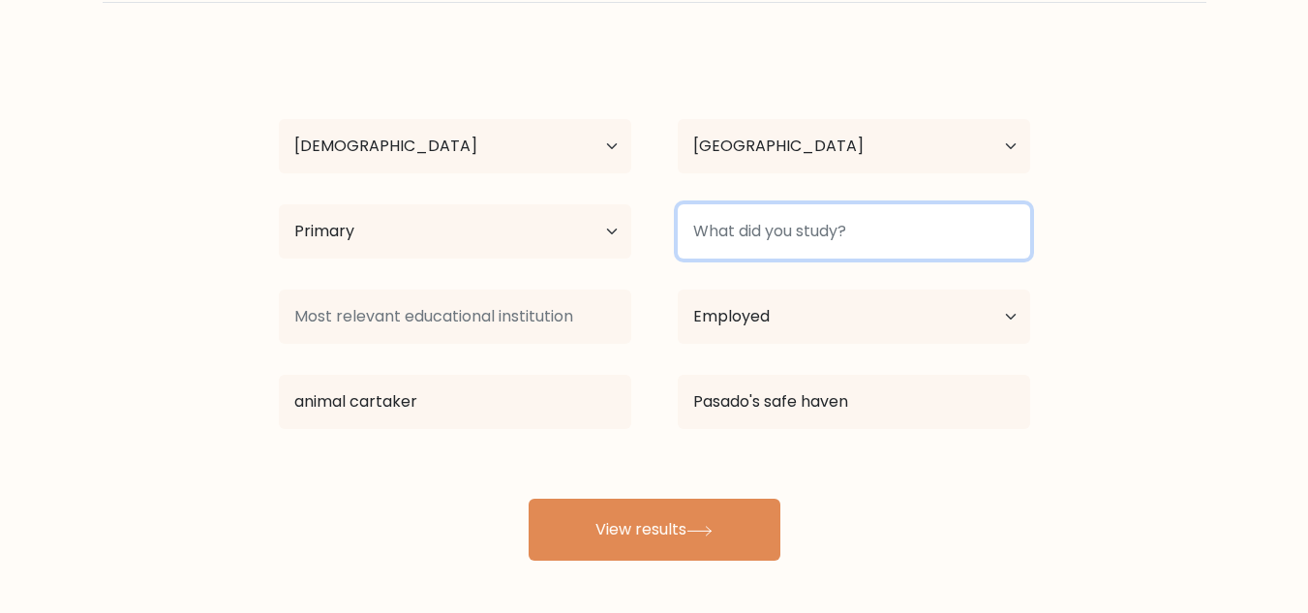
click at [837, 240] on input at bounding box center [854, 231] width 352 height 54
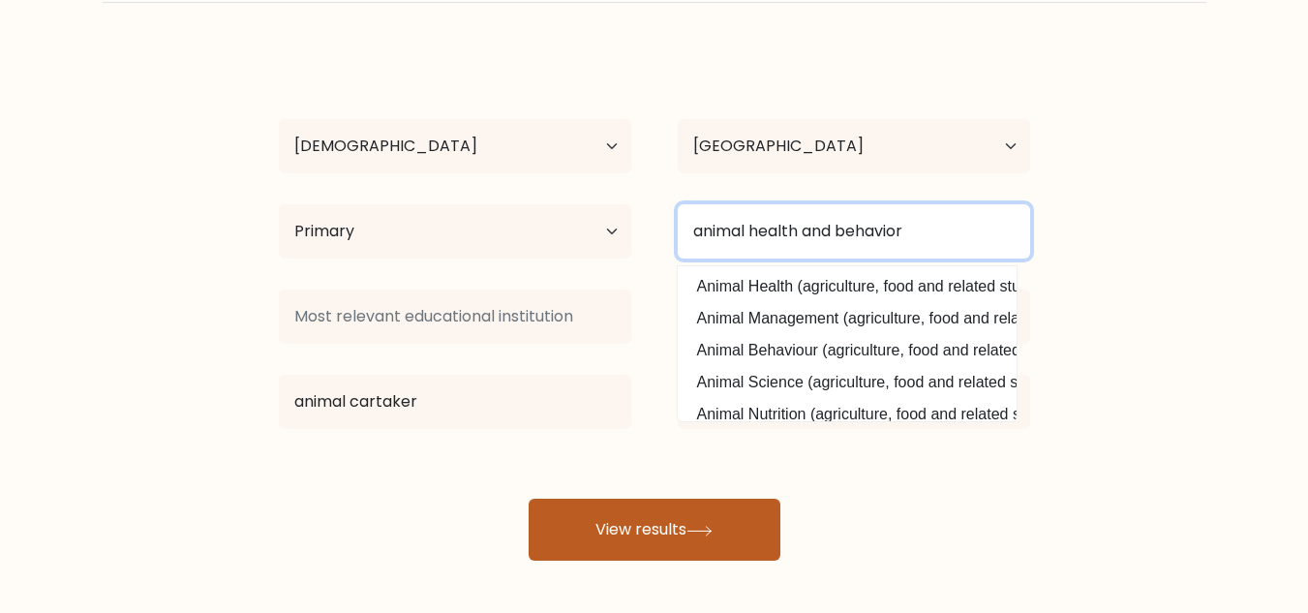
type input "animal health and behavior"
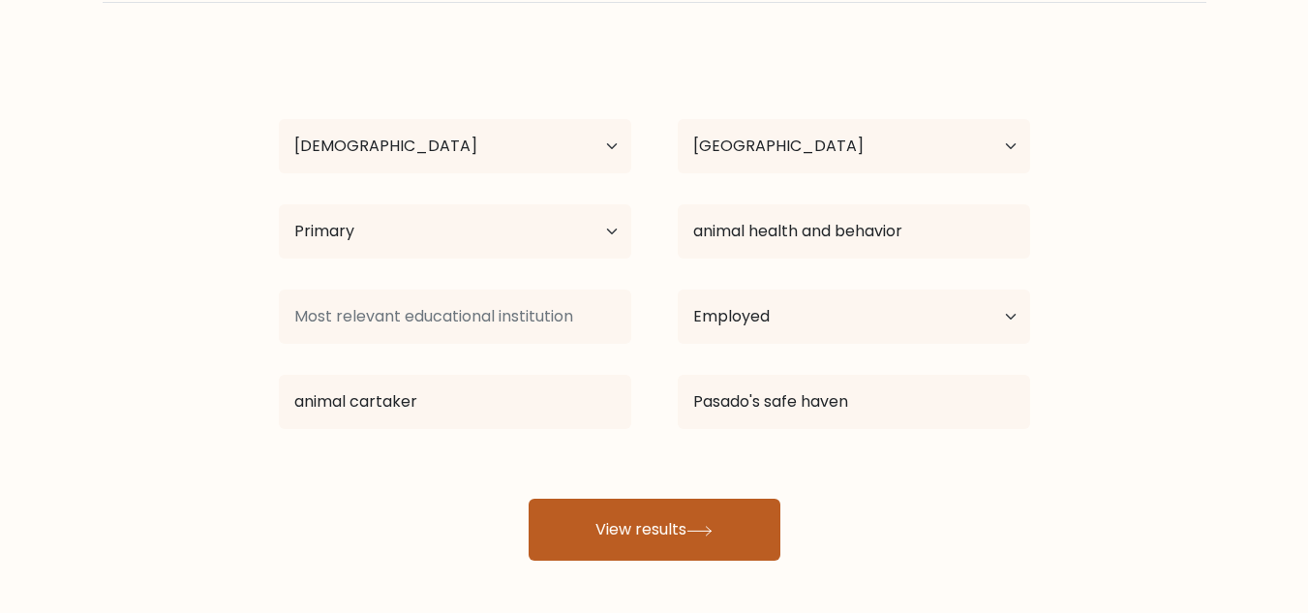
click at [612, 512] on button "View results" at bounding box center [655, 530] width 252 height 62
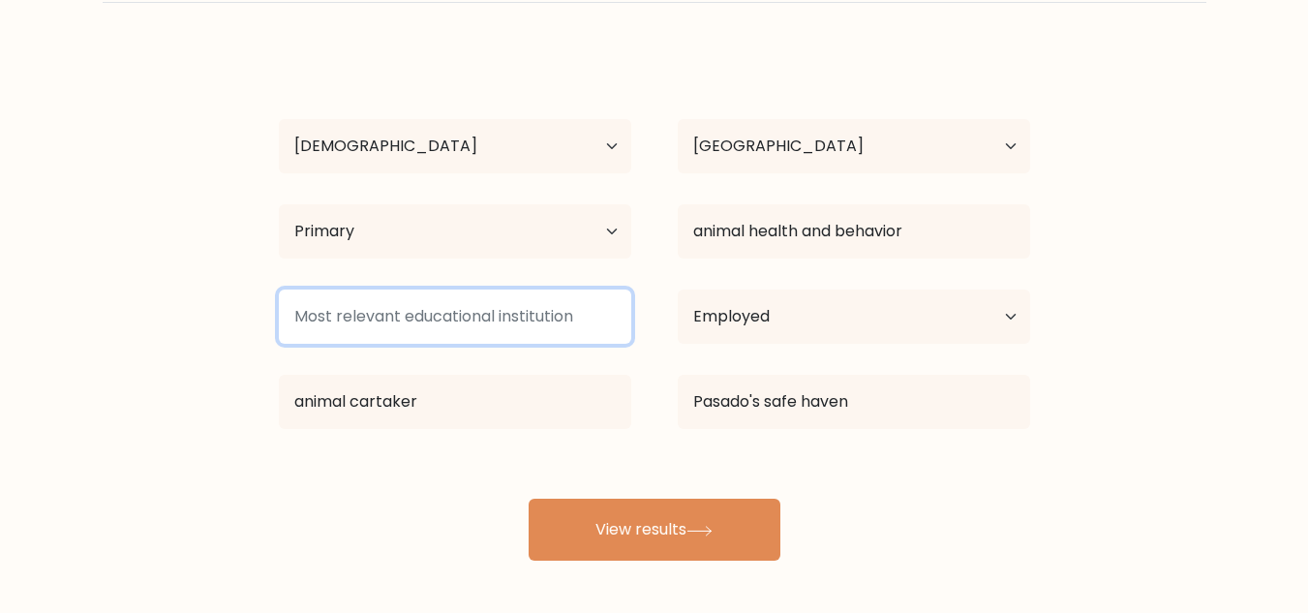
click at [538, 308] on input at bounding box center [455, 317] width 352 height 54
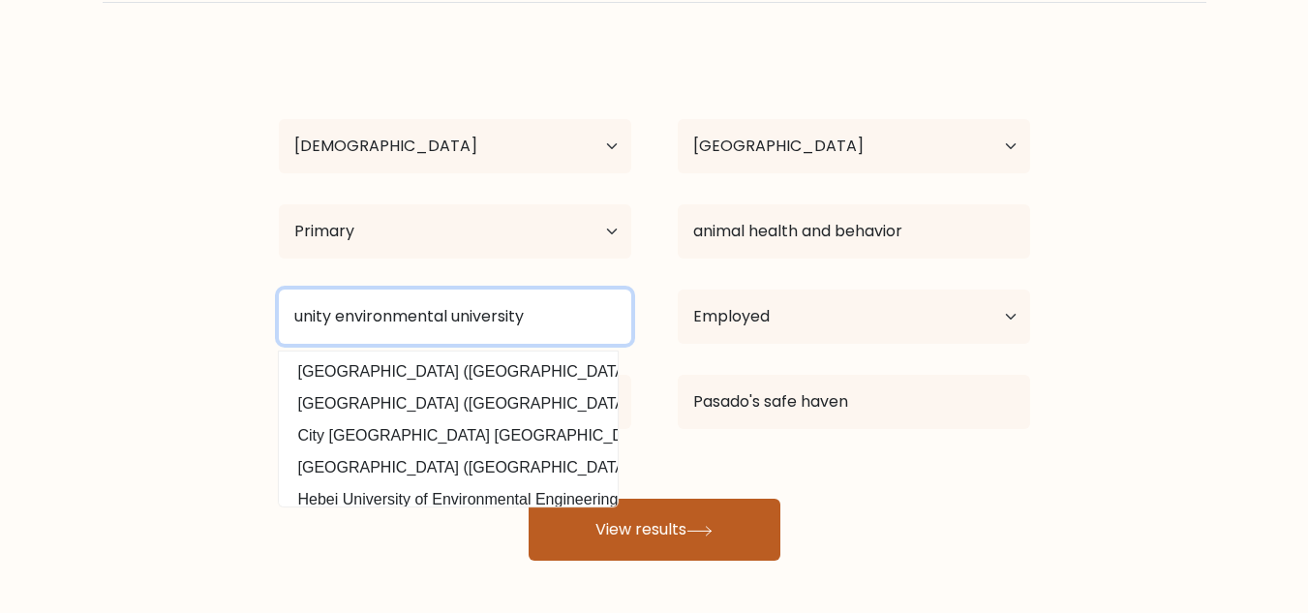
type input "unity environmental university"
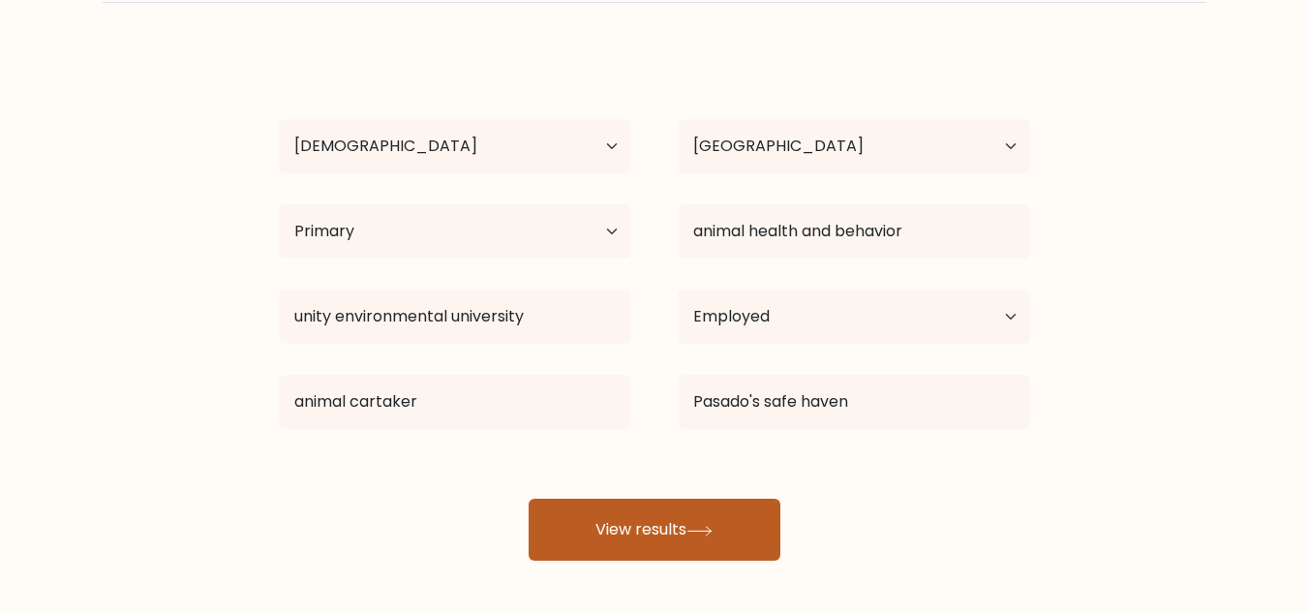
click at [628, 533] on button "View results" at bounding box center [655, 530] width 252 height 62
